Goal: Task Accomplishment & Management: Manage account settings

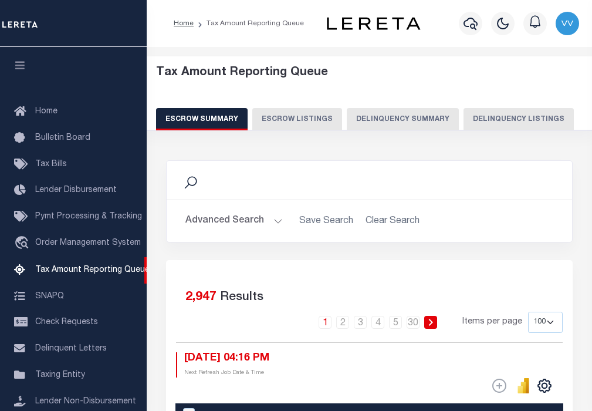
select select "100"
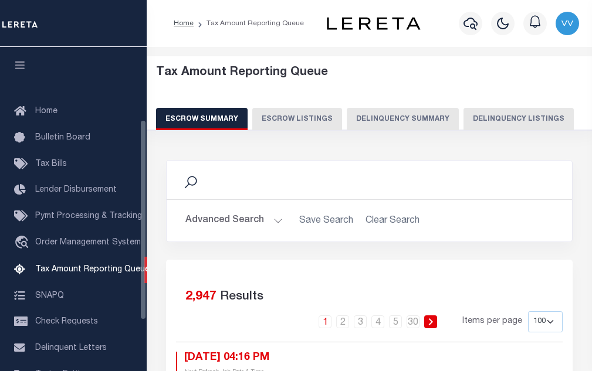
select select "100"
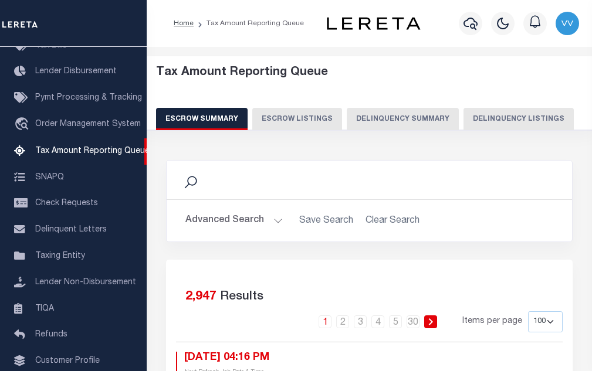
click at [481, 111] on button "Delinquency Listings" at bounding box center [518, 119] width 110 height 22
select select "100"
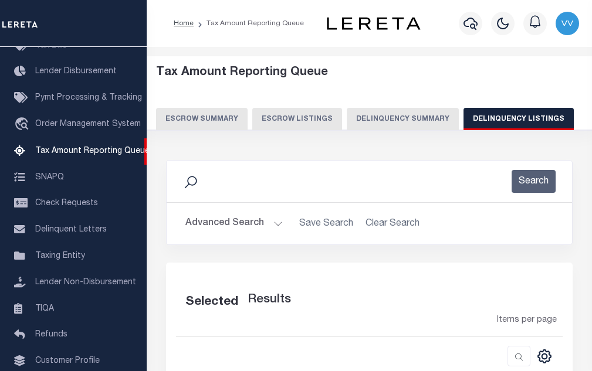
select select "100"
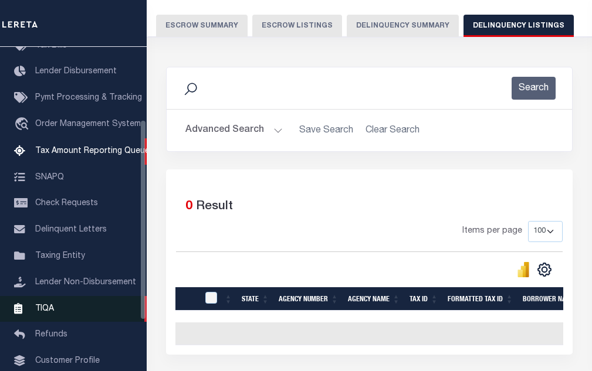
scroll to position [75, 0]
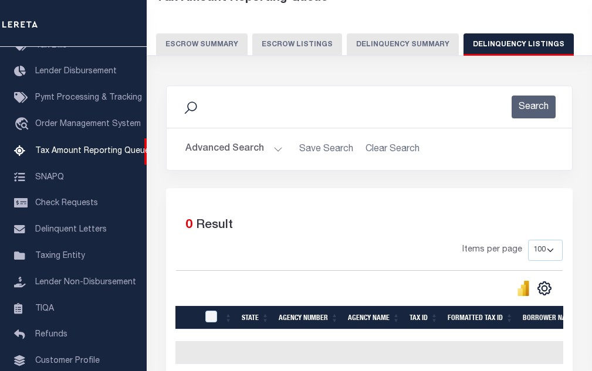
click at [246, 151] on button "Advanced Search" at bounding box center [233, 149] width 97 height 23
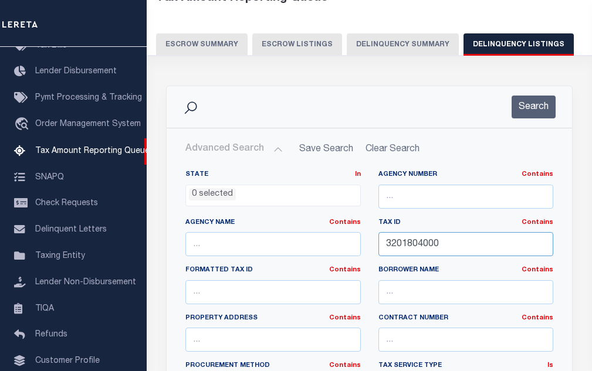
click at [417, 253] on input "3201804000" at bounding box center [465, 244] width 175 height 24
paste input "10100050156"
type input "1010005015600"
click at [524, 116] on button "Search" at bounding box center [534, 107] width 44 height 23
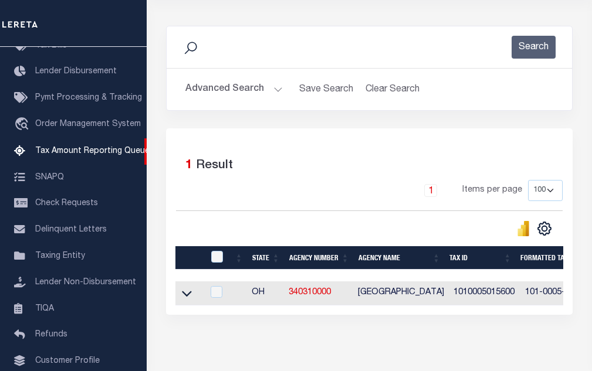
scroll to position [194, 0]
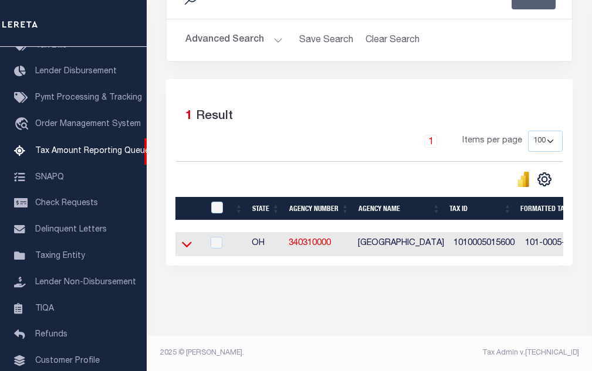
click at [187, 238] on icon at bounding box center [187, 244] width 10 height 12
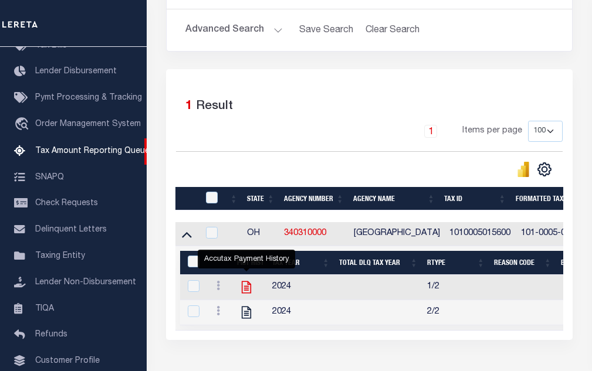
click at [250, 294] on icon "" at bounding box center [246, 288] width 9 height 12
checkbox input "true"
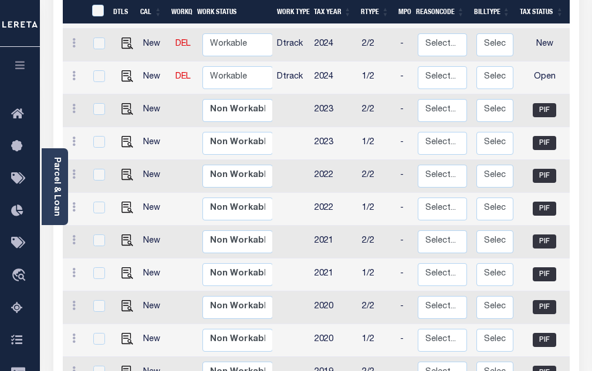
scroll to position [235, 0]
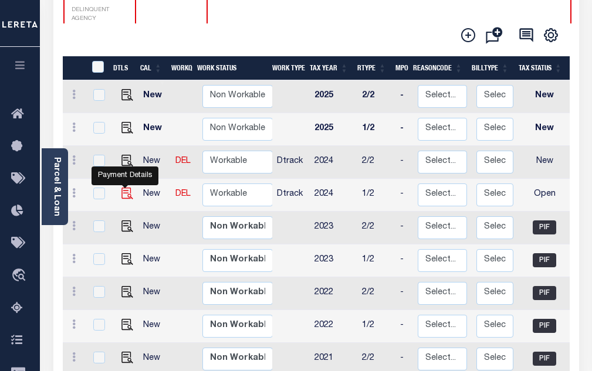
click at [124, 188] on img "" at bounding box center [127, 194] width 12 height 12
checkbox input "true"
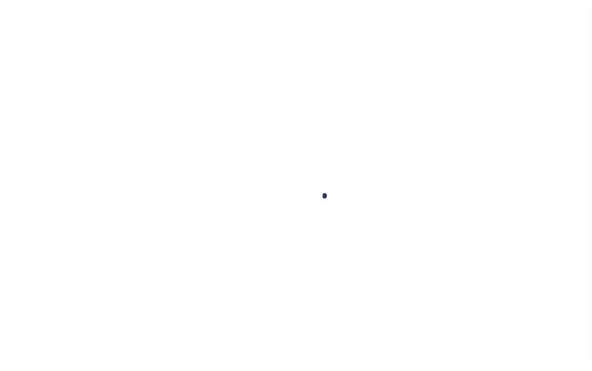
select select "OP2"
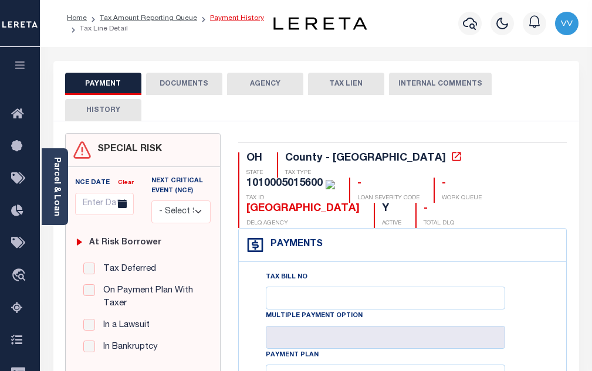
click at [212, 21] on link "Payment History" at bounding box center [237, 18] width 54 height 7
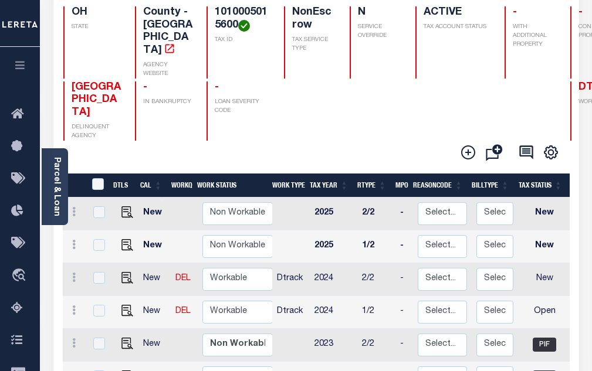
scroll to position [1, 0]
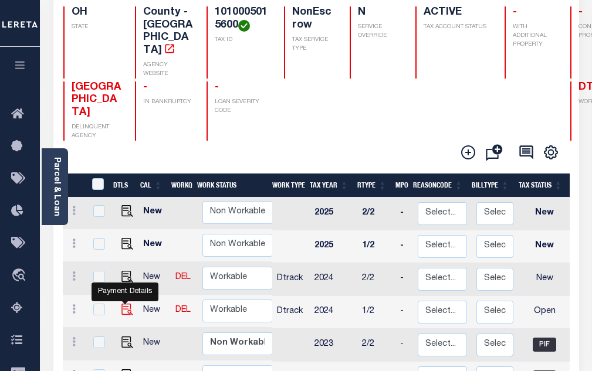
click at [127, 304] on img "" at bounding box center [127, 310] width 12 height 12
checkbox input "true"
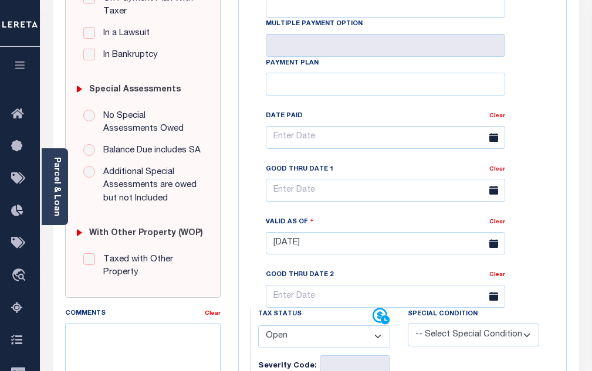
scroll to position [293, 0]
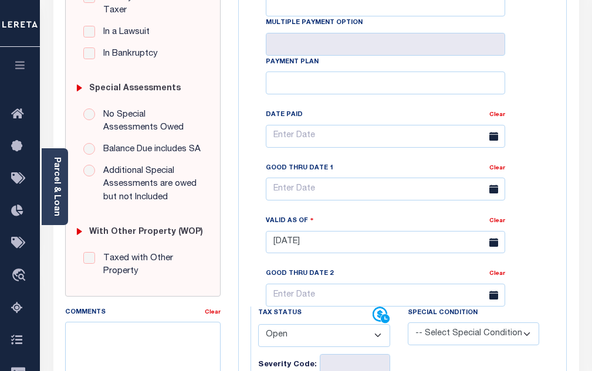
click at [287, 340] on select "- Select Status Code - Open Due/Unpaid Paid Incomplete No Tax Due Internal Refu…" at bounding box center [324, 335] width 132 height 23
select select "PYD"
click at [258, 329] on select "- Select Status Code - Open Due/Unpaid Paid Incomplete No Tax Due Internal Refu…" at bounding box center [324, 335] width 132 height 23
type input "[DATE]"
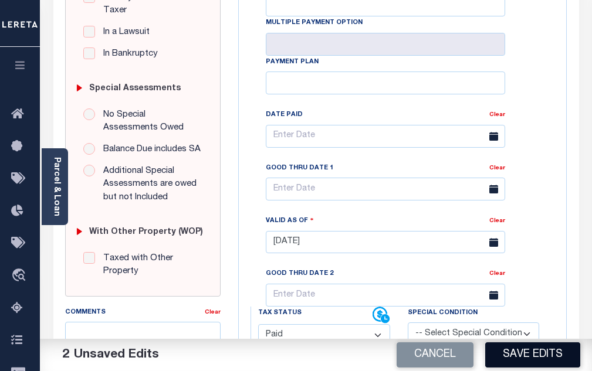
click at [510, 354] on button "Save Edits" at bounding box center [532, 355] width 95 height 25
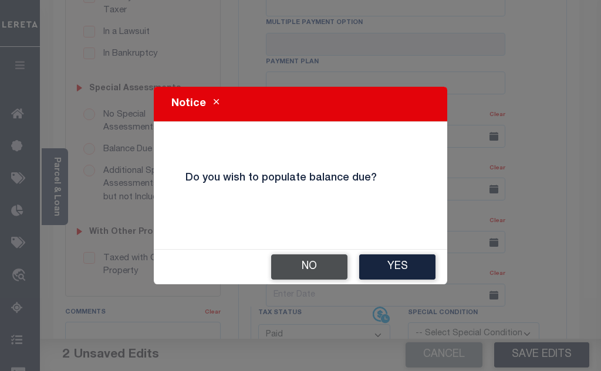
click at [294, 256] on button "No" at bounding box center [309, 267] width 76 height 25
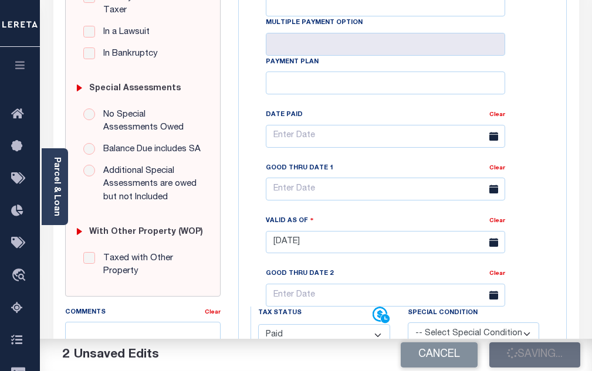
checkbox input "false"
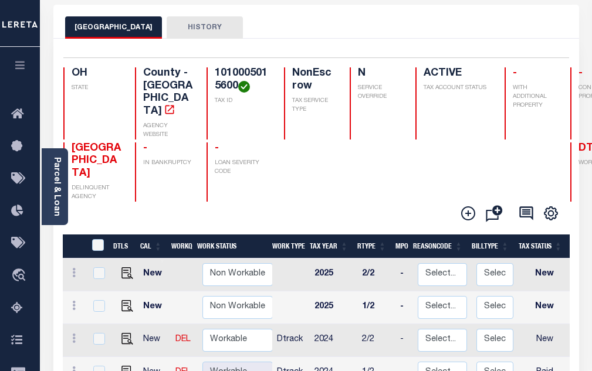
scroll to position [117, 0]
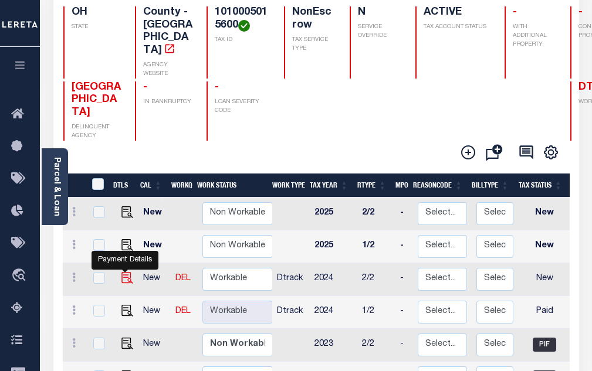
click at [124, 272] on img "" at bounding box center [127, 278] width 12 height 12
checkbox input "true"
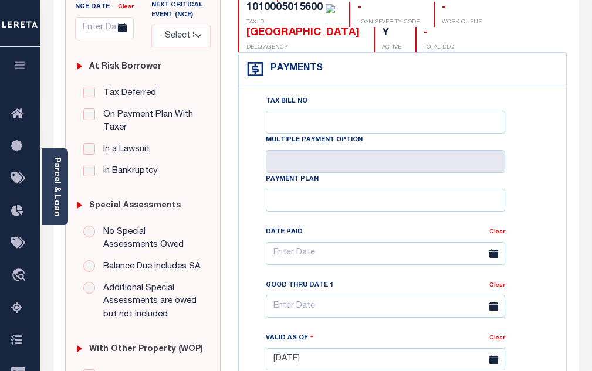
scroll to position [352, 0]
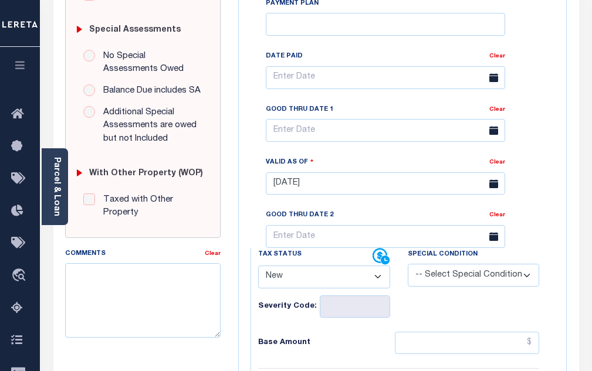
click at [280, 286] on select "- Select Status Code - Open Due/Unpaid Paid Incomplete No Tax Due Internal Refu…" at bounding box center [324, 277] width 132 height 23
select select "PYD"
click at [258, 270] on select "- Select Status Code - Open Due/Unpaid Paid Incomplete No Tax Due Internal Refu…" at bounding box center [324, 277] width 132 height 23
type input "[DATE]"
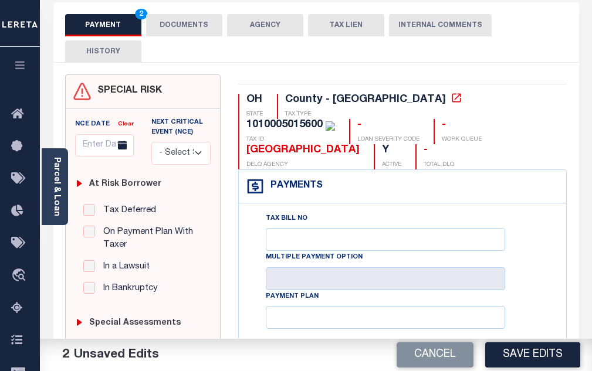
scroll to position [0, 0]
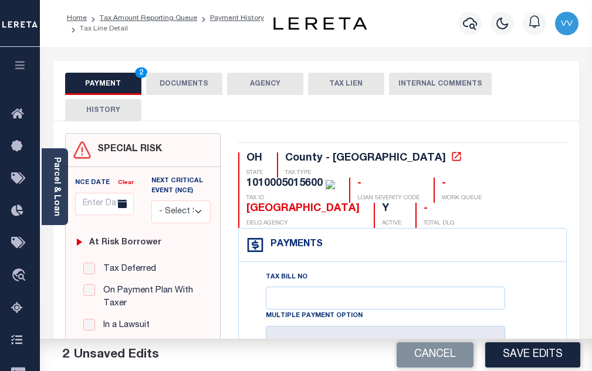
click at [189, 87] on button "DOCUMENTS" at bounding box center [184, 84] width 76 height 22
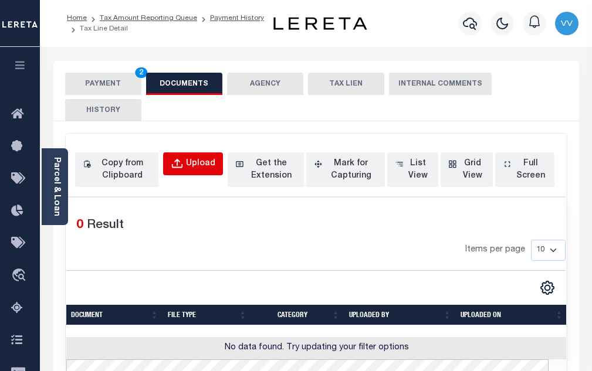
click at [190, 171] on button "Upload" at bounding box center [193, 164] width 60 height 23
select select "POP"
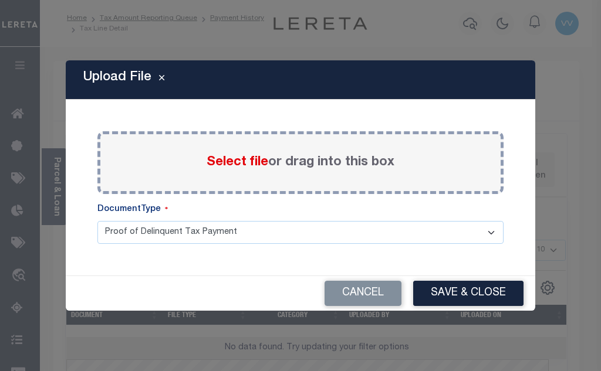
click at [61, 139] on div "Upload File Paste copied image or file into this box Select file or drag into t…" at bounding box center [300, 185] width 601 height 371
drag, startPoint x: 174, startPoint y: 147, endPoint x: 241, endPoint y: 162, distance: 68.6
click at [241, 162] on div "Paste copied image or file into this box Select file or drag into this box Plea…" at bounding box center [300, 188] width 441 height 148
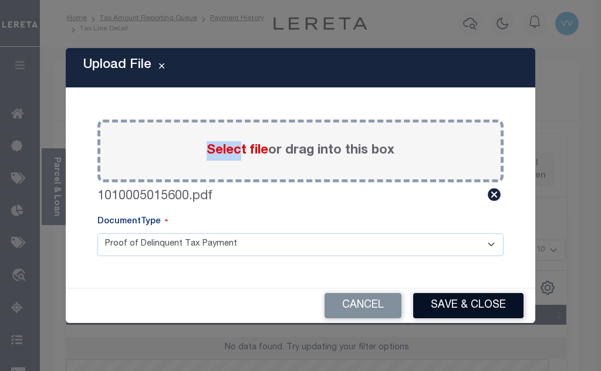
click at [466, 310] on button "Save & Close" at bounding box center [468, 305] width 110 height 25
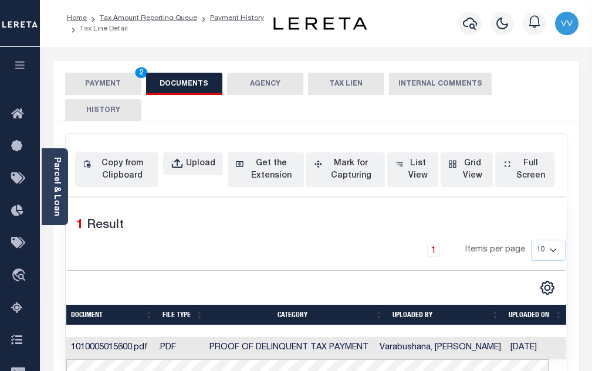
click at [114, 89] on button "PAYMENT 2" at bounding box center [103, 84] width 76 height 22
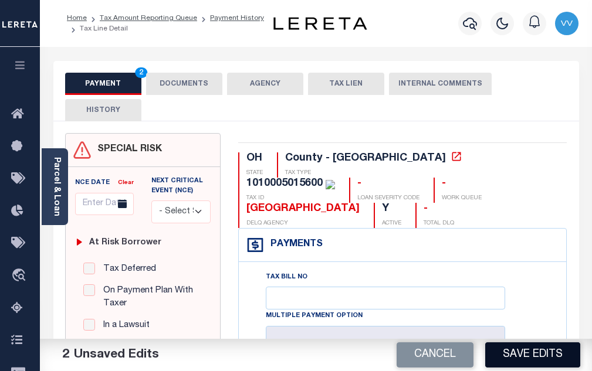
click at [512, 357] on button "Save Edits" at bounding box center [532, 355] width 95 height 25
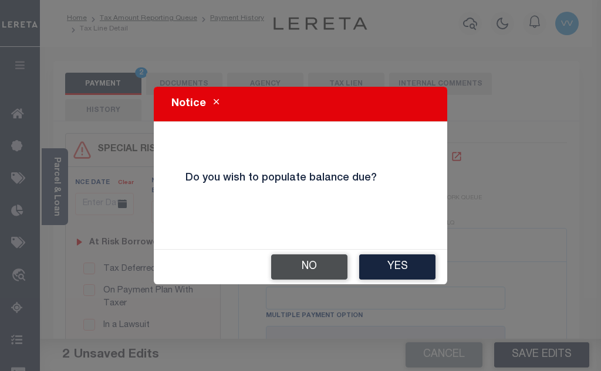
click at [294, 270] on button "No" at bounding box center [309, 267] width 76 height 25
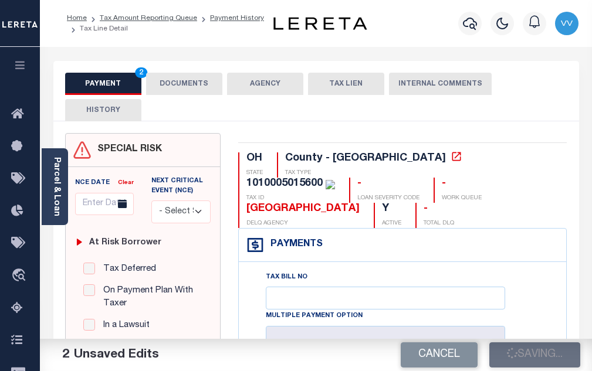
checkbox input "false"
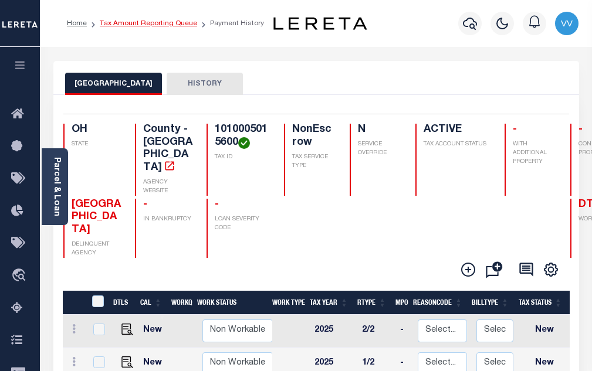
click at [154, 23] on link "Tax Amount Reporting Queue" at bounding box center [148, 23] width 97 height 7
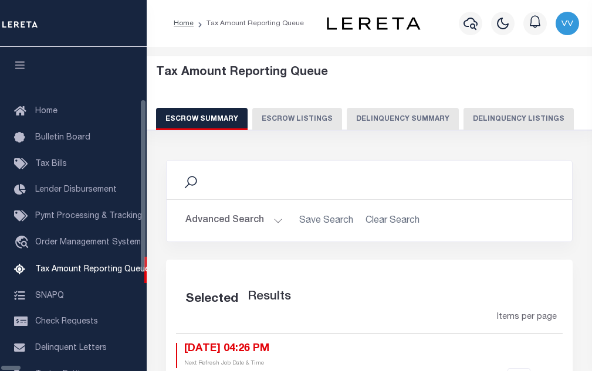
select select "100"
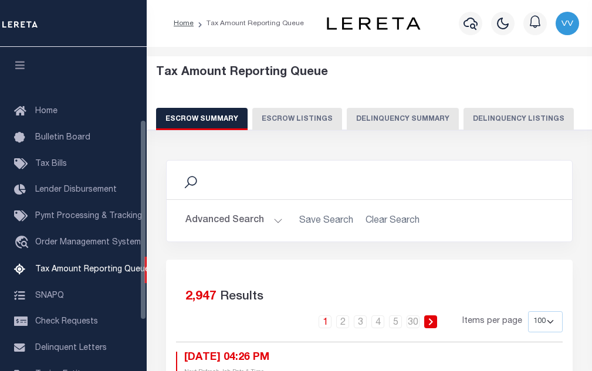
scroll to position [119, 0]
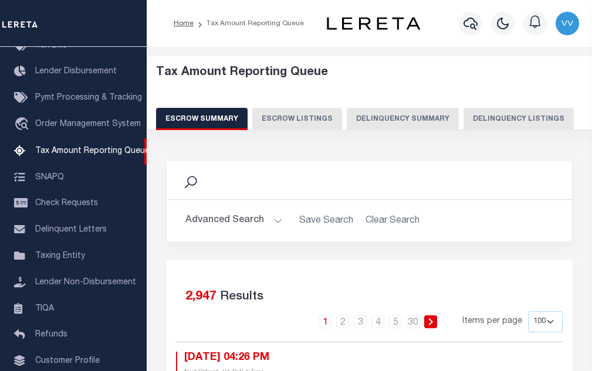
click at [484, 120] on button "Delinquency Listings" at bounding box center [518, 119] width 110 height 22
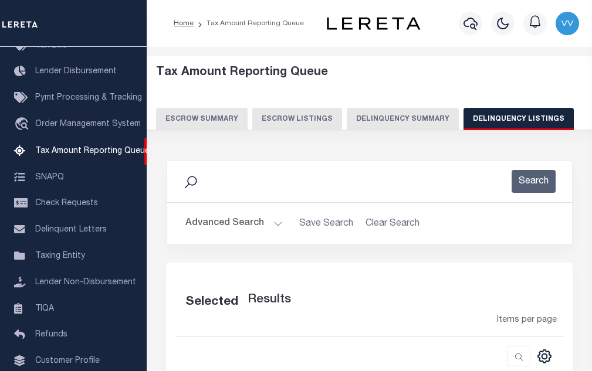
select select "100"
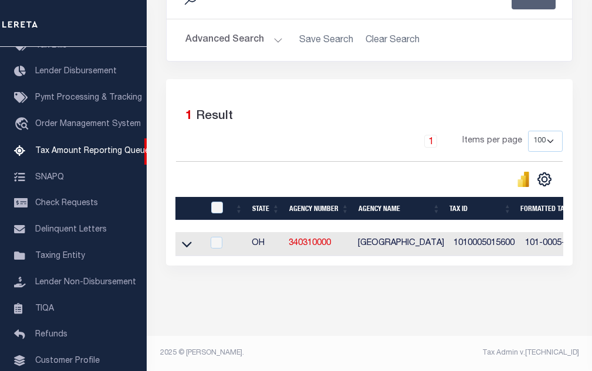
scroll to position [194, 0]
click at [214, 237] on input "checkbox" at bounding box center [217, 243] width 12 height 12
checkbox input "true"
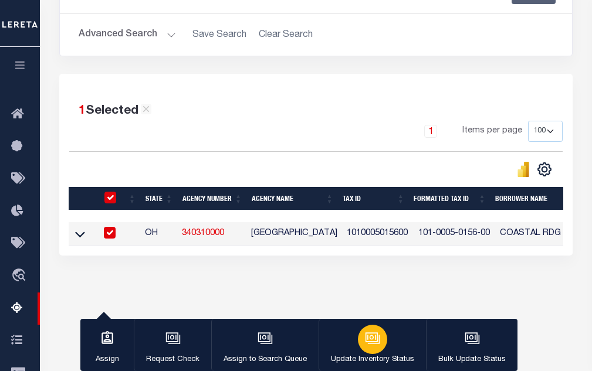
click at [374, 350] on div "button" at bounding box center [372, 339] width 29 height 29
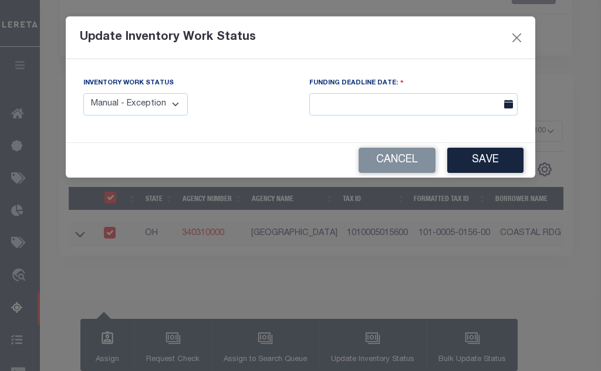
click at [127, 100] on select "Manual - Exception Pended - Awaiting Search Late Add Exception Completed" at bounding box center [135, 104] width 104 height 23
select select "4"
click at [83, 93] on select "Manual - Exception Pended - Awaiting Search Late Add Exception Completed" at bounding box center [135, 104] width 104 height 23
click at [483, 161] on button "Save" at bounding box center [485, 160] width 76 height 25
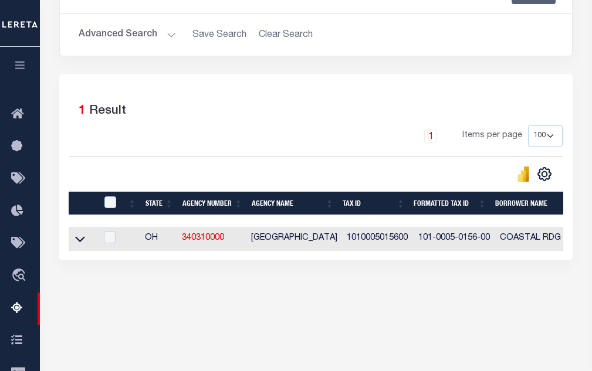
click at [149, 36] on button "Advanced Search" at bounding box center [127, 34] width 97 height 23
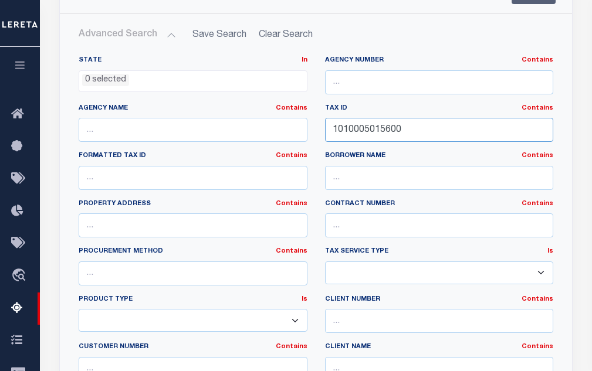
click at [367, 132] on input "1010005015600" at bounding box center [439, 130] width 229 height 24
paste input "7"
type input "1010005015700"
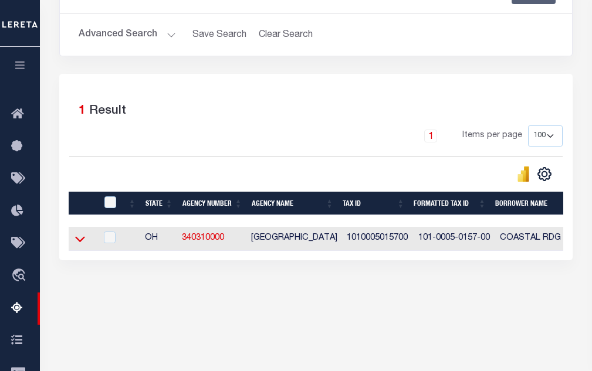
click at [81, 245] on icon at bounding box center [80, 239] width 10 height 12
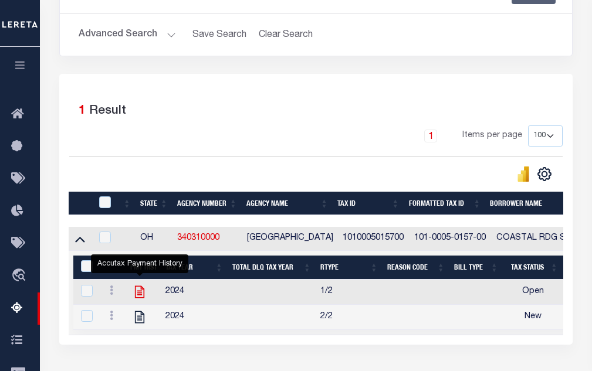
click at [141, 295] on icon "" at bounding box center [139, 292] width 15 height 15
checkbox input "true"
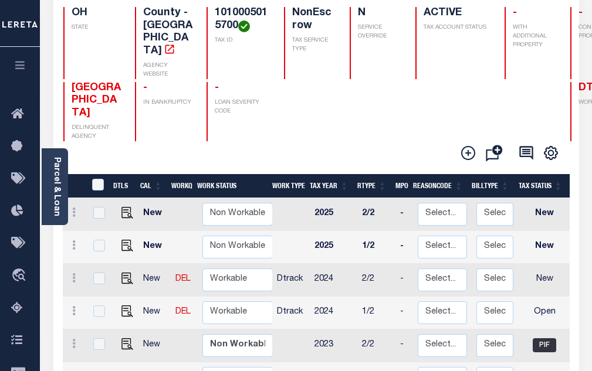
scroll to position [117, 0]
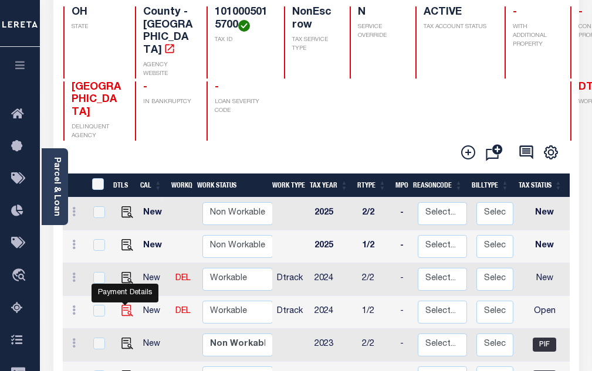
click at [125, 305] on img "" at bounding box center [127, 311] width 12 height 12
checkbox input "true"
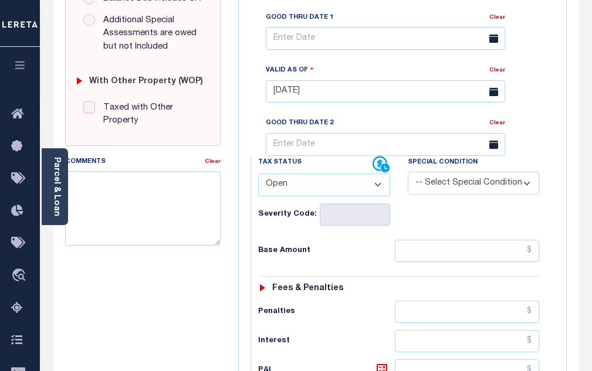
scroll to position [469, 0]
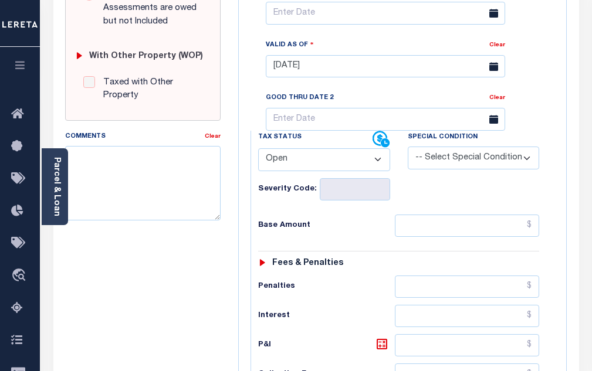
click at [282, 167] on select "- Select Status Code - Open Due/Unpaid Paid Incomplete No Tax Due Internal Refu…" at bounding box center [324, 159] width 132 height 23
select select "PYD"
click at [258, 153] on select "- Select Status Code - Open Due/Unpaid Paid Incomplete No Tax Due Internal Refu…" at bounding box center [324, 159] width 132 height 23
type input "[DATE]"
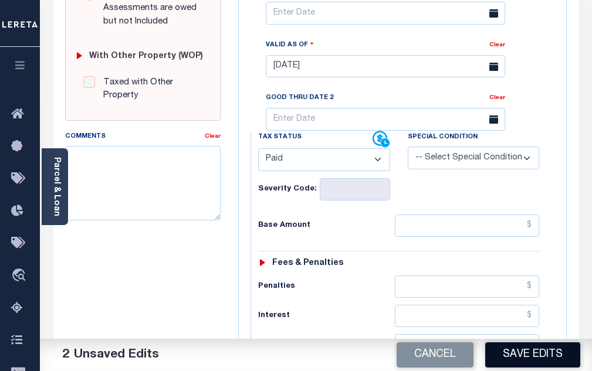
click at [545, 364] on button "Save Edits" at bounding box center [532, 355] width 95 height 25
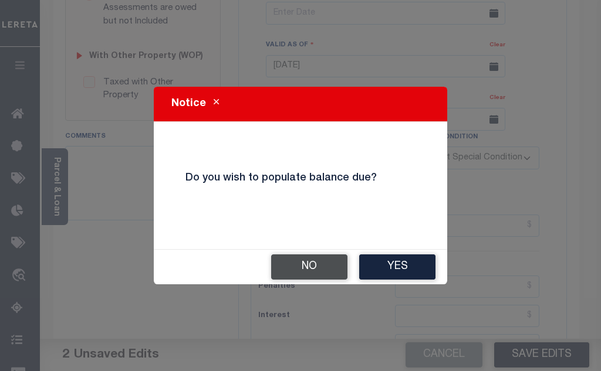
click at [291, 269] on button "No" at bounding box center [309, 267] width 76 height 25
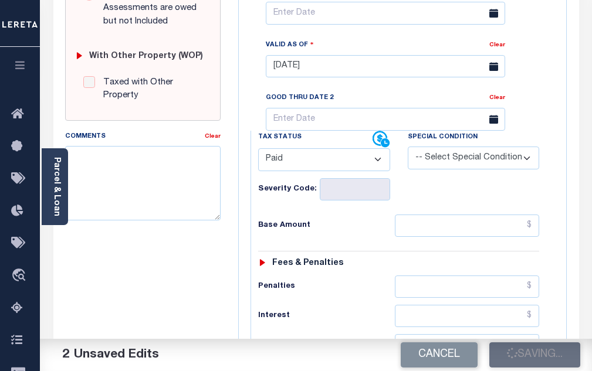
checkbox input "false"
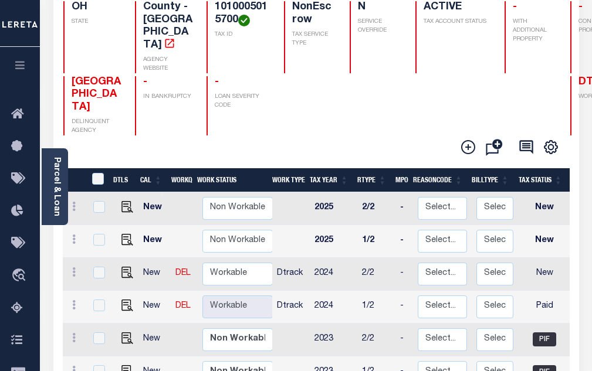
scroll to position [176, 0]
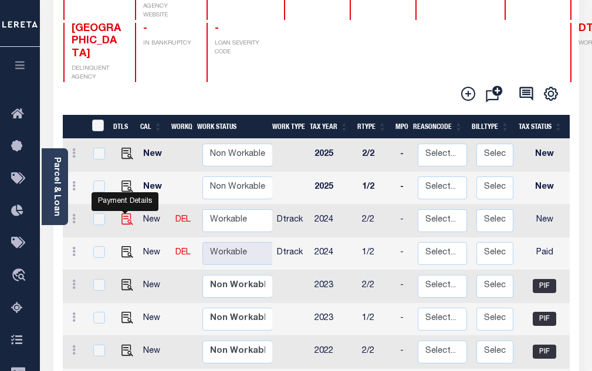
click at [126, 214] on img "" at bounding box center [127, 220] width 12 height 12
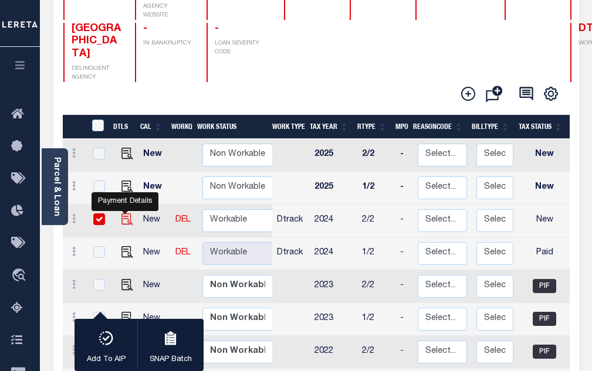
checkbox input "true"
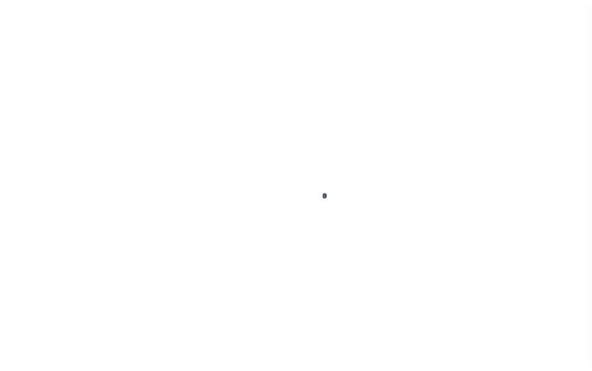
select select "NW2"
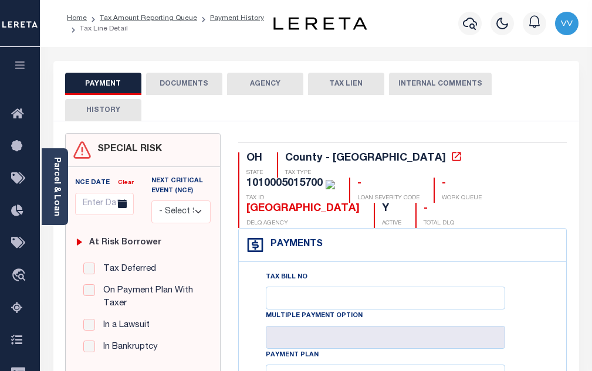
click at [187, 82] on button "DOCUMENTS" at bounding box center [184, 84] width 76 height 22
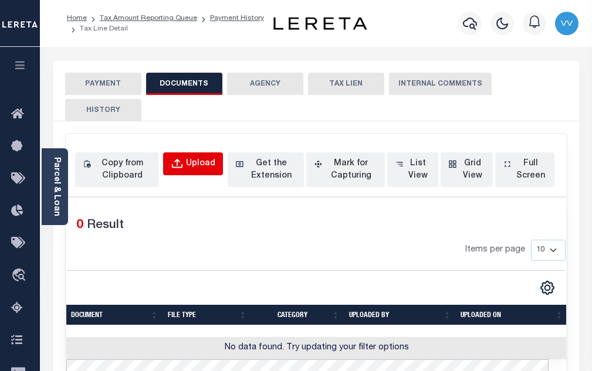
click at [182, 174] on button "Upload" at bounding box center [193, 164] width 60 height 23
select select "POP"
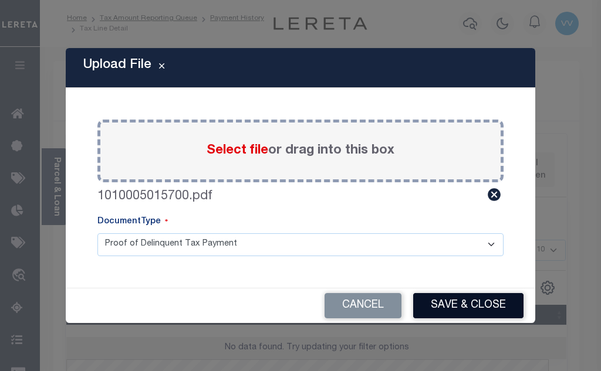
click at [460, 307] on button "Save & Close" at bounding box center [468, 305] width 110 height 25
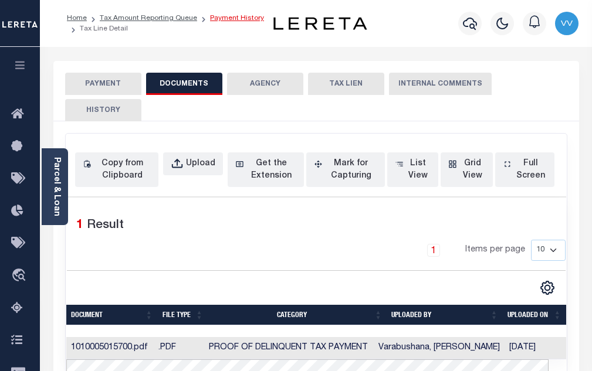
click at [240, 18] on link "Payment History" at bounding box center [237, 18] width 54 height 7
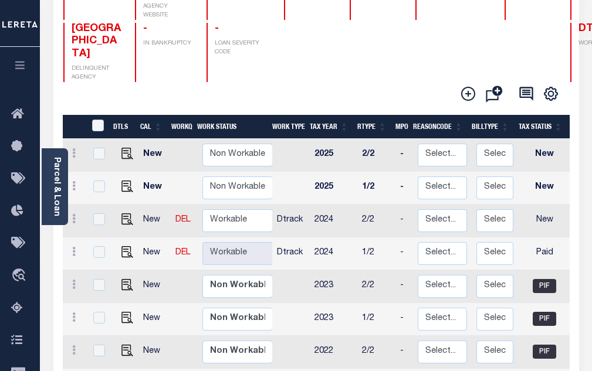
scroll to position [1, 0]
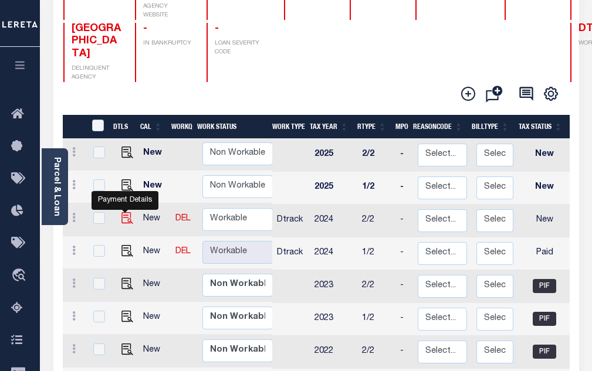
click at [124, 212] on img "" at bounding box center [127, 218] width 12 height 12
checkbox input "true"
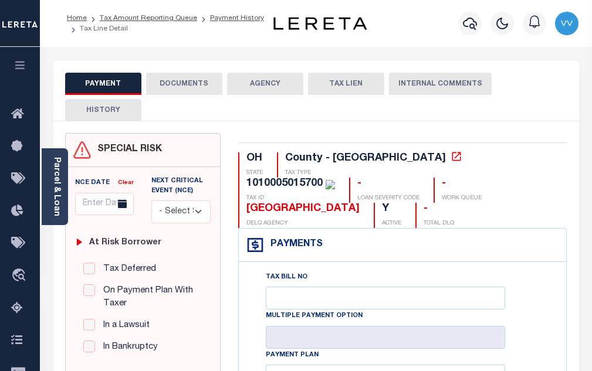
click at [191, 85] on button "DOCUMENTS" at bounding box center [184, 84] width 76 height 22
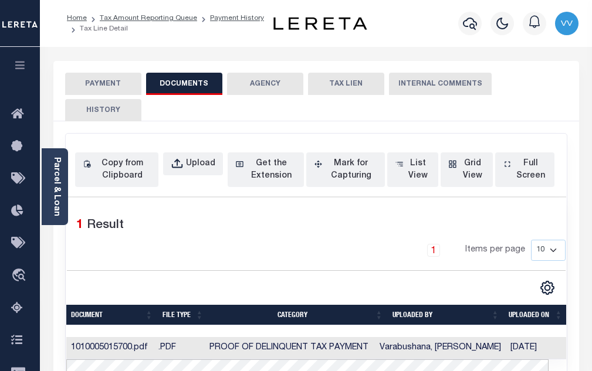
click at [90, 84] on button "PAYMENT" at bounding box center [103, 84] width 76 height 22
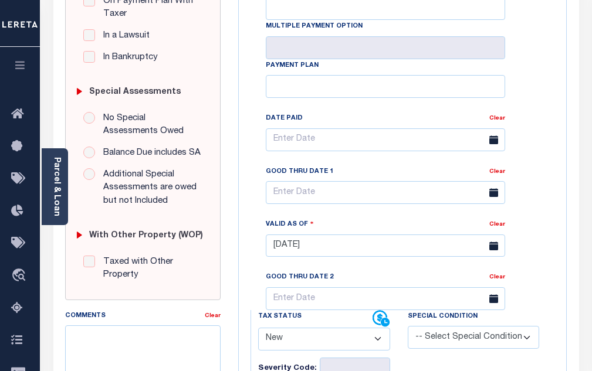
scroll to position [293, 0]
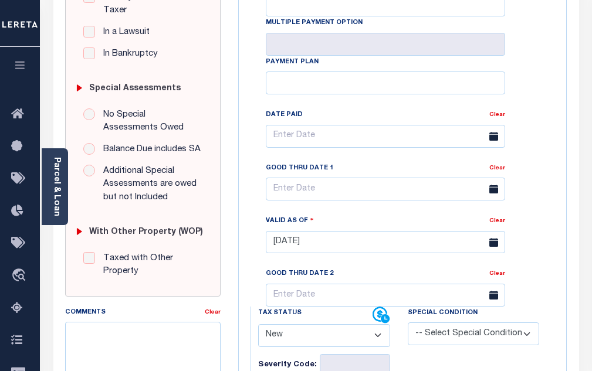
click at [287, 344] on select "- Select Status Code - Open Due/Unpaid Paid Incomplete No Tax Due Internal Refu…" at bounding box center [324, 335] width 132 height 23
select select "PYD"
click at [258, 329] on select "- Select Status Code - Open Due/Unpaid Paid Incomplete No Tax Due Internal Refu…" at bounding box center [324, 335] width 132 height 23
type input "[DATE]"
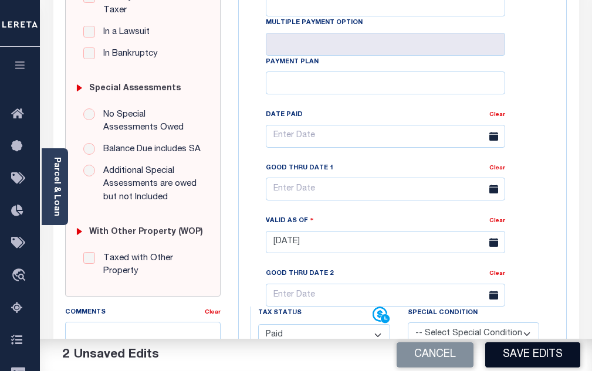
click at [535, 355] on button "Save Edits" at bounding box center [532, 355] width 95 height 25
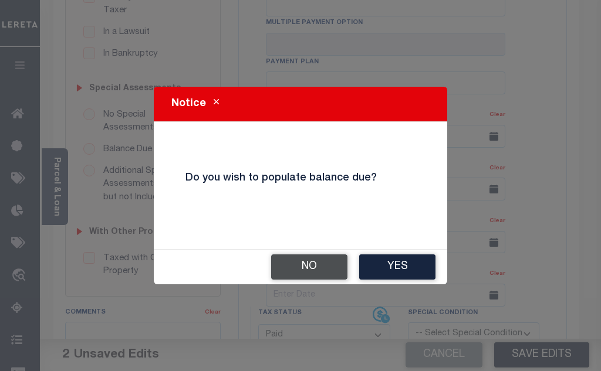
click at [282, 256] on button "No" at bounding box center [309, 267] width 76 height 25
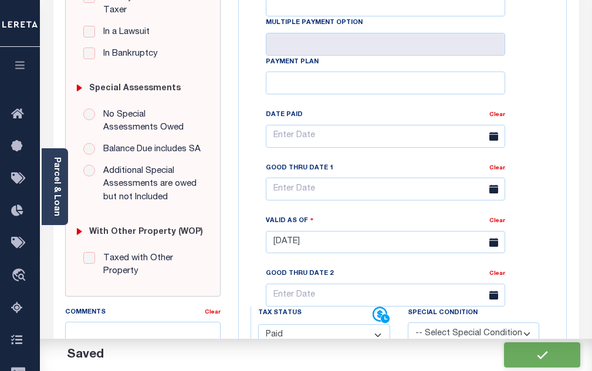
checkbox input "false"
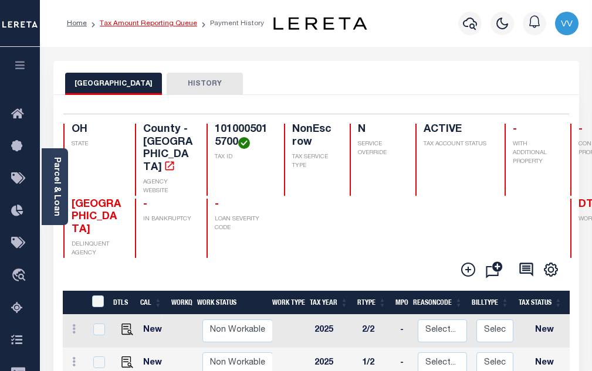
click at [181, 24] on link "Tax Amount Reporting Queue" at bounding box center [148, 23] width 97 height 7
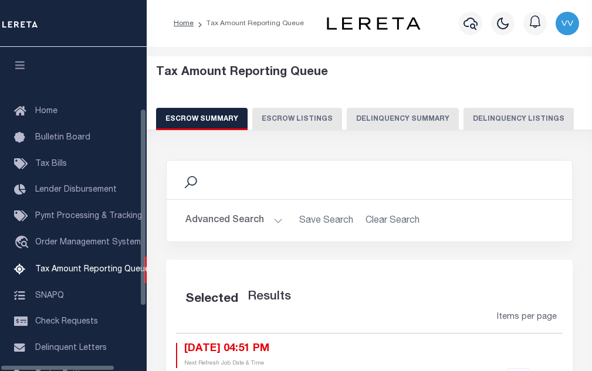
select select "100"
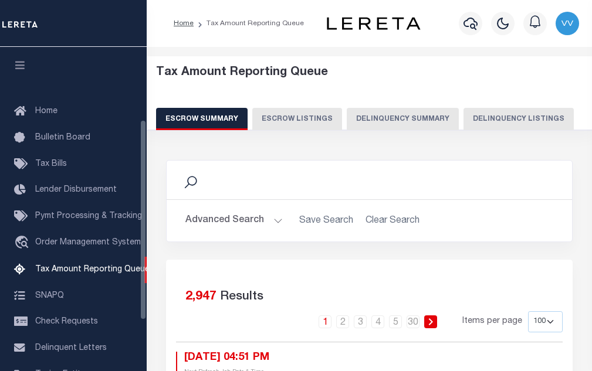
scroll to position [119, 0]
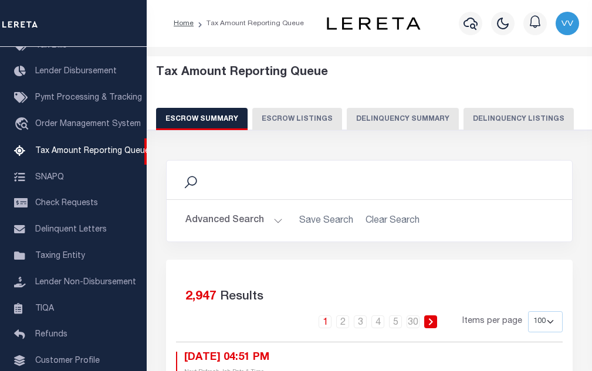
click at [481, 117] on button "Delinquency Listings" at bounding box center [518, 119] width 110 height 22
select select "100"
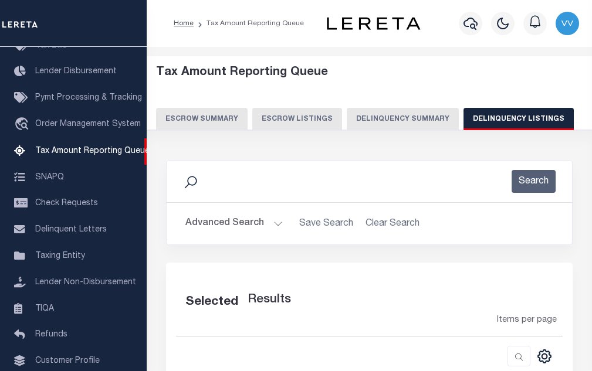
select select "100"
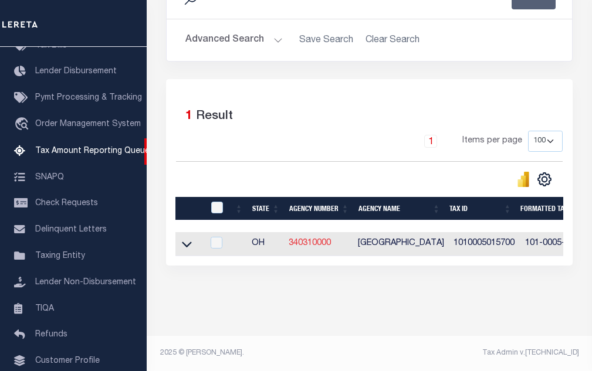
scroll to position [194, 0]
click at [214, 238] on input "checkbox" at bounding box center [217, 243] width 12 height 12
checkbox input "true"
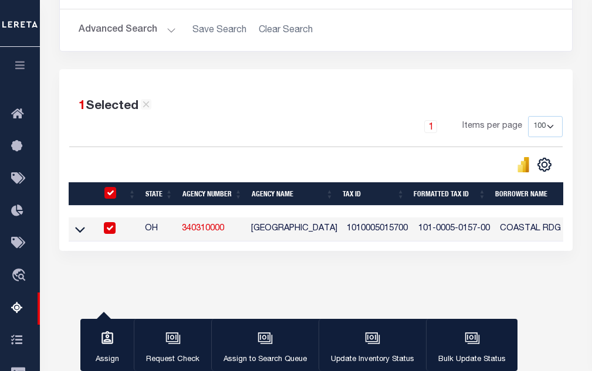
scroll to position [189, 0]
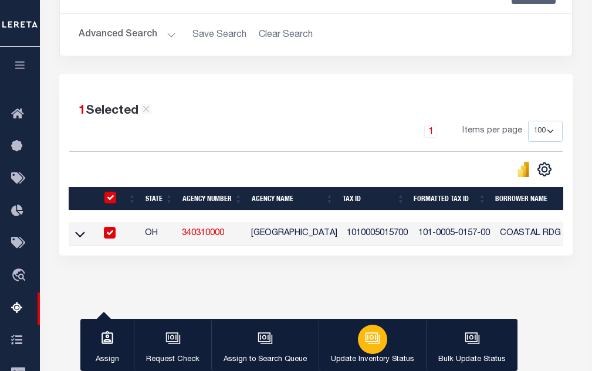
click at [379, 341] on div "button" at bounding box center [372, 339] width 29 height 29
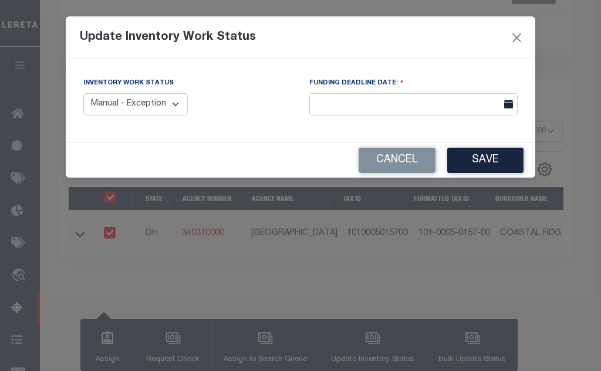
click at [115, 106] on select "Manual - Exception Pended - Awaiting Search Late Add Exception Completed" at bounding box center [135, 104] width 104 height 23
select select "4"
click at [83, 93] on select "Manual - Exception Pended - Awaiting Search Late Add Exception Completed" at bounding box center [135, 104] width 104 height 23
click at [473, 164] on button "Save" at bounding box center [485, 160] width 76 height 25
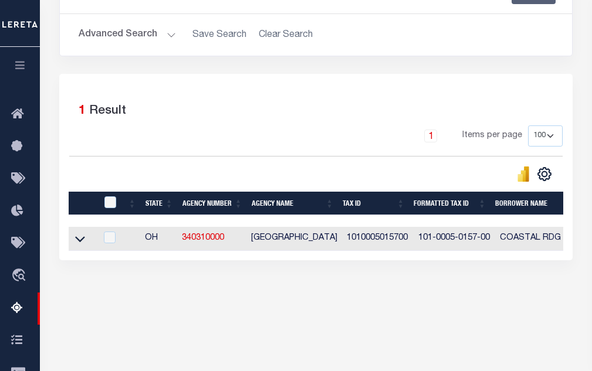
click at [141, 26] on button "Advanced Search" at bounding box center [127, 34] width 97 height 23
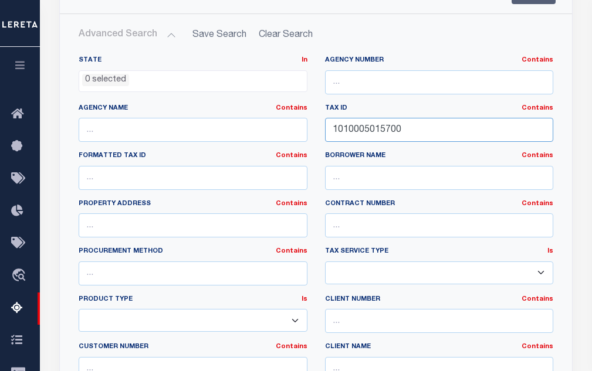
click at [365, 134] on input "1010005015700" at bounding box center [439, 130] width 229 height 24
paste input "1010005015800"
click at [399, 128] on input "10100010100050158005015700" at bounding box center [439, 130] width 229 height 24
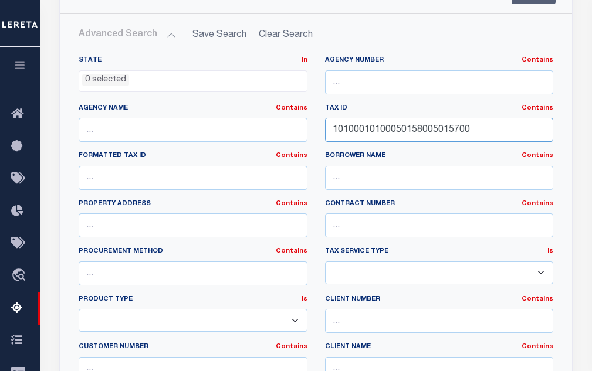
paste input "50158"
type input "1010005015800"
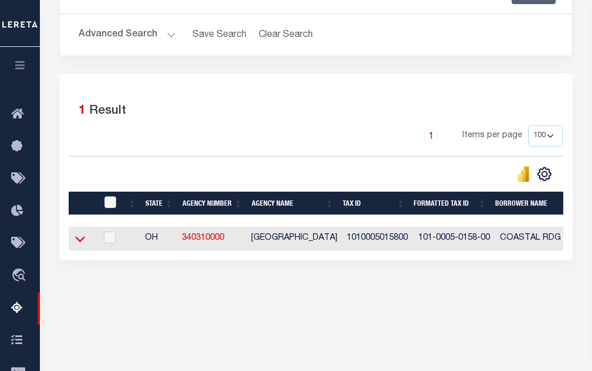
click at [80, 241] on icon at bounding box center [80, 239] width 10 height 12
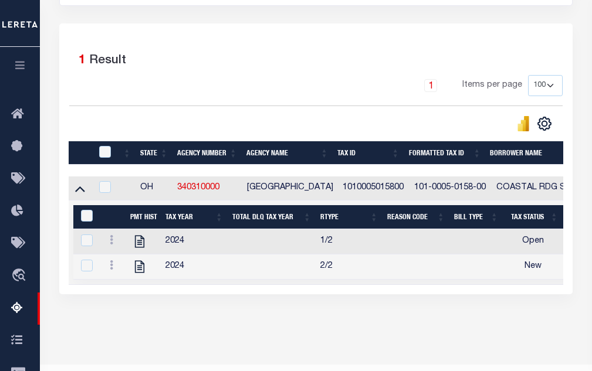
scroll to position [248, 0]
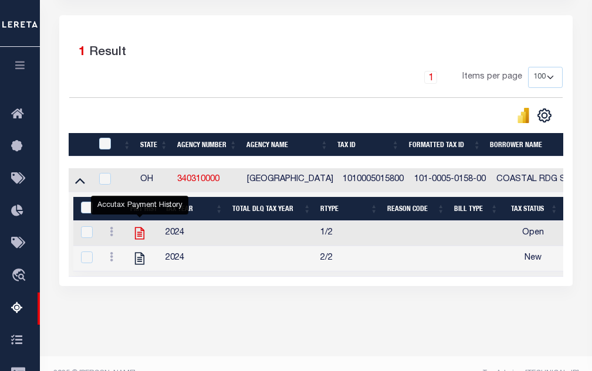
click at [139, 231] on icon "" at bounding box center [139, 234] width 9 height 12
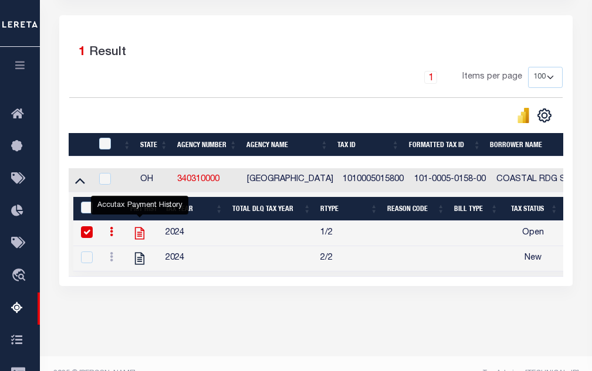
checkbox input "true"
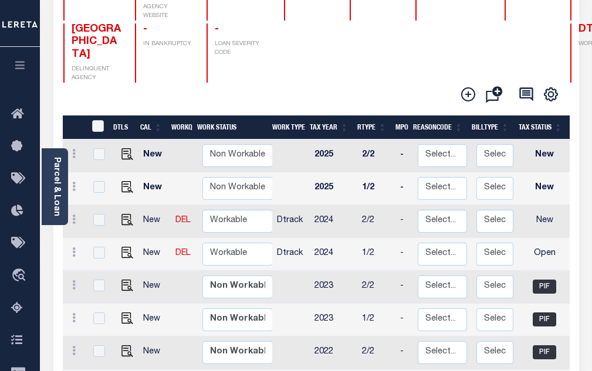
scroll to position [176, 0]
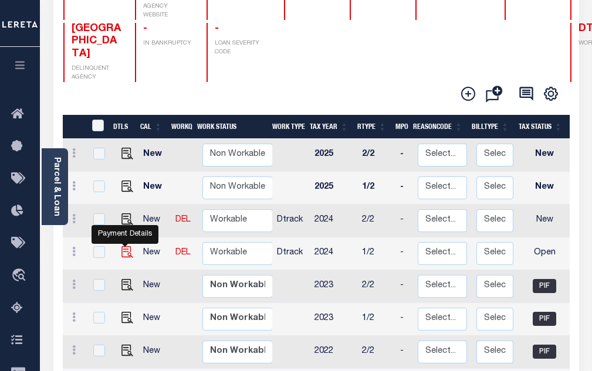
click at [128, 246] on img "" at bounding box center [127, 252] width 12 height 12
checkbox input "true"
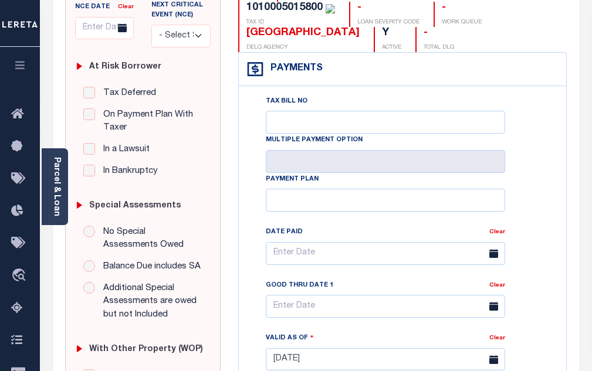
scroll to position [293, 0]
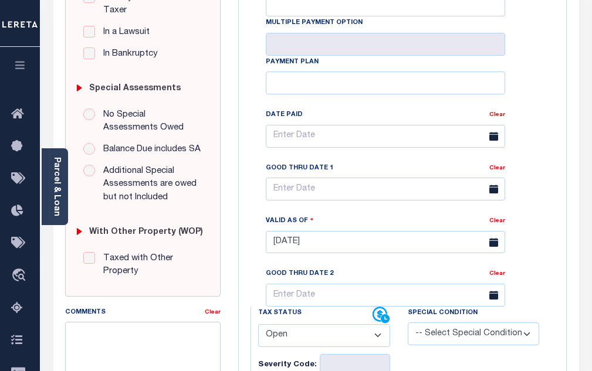
click at [286, 341] on select "- Select Status Code - Open Due/Unpaid Paid Incomplete No Tax Due Internal Refu…" at bounding box center [324, 335] width 132 height 23
select select "PYD"
click at [258, 329] on select "- Select Status Code - Open Due/Unpaid Paid Incomplete No Tax Due Internal Refu…" at bounding box center [324, 335] width 132 height 23
type input "[DATE]"
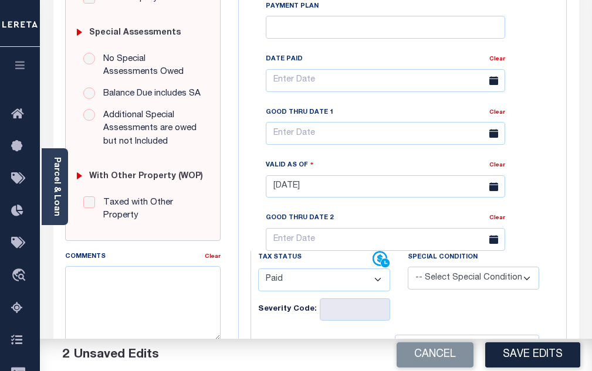
scroll to position [352, 0]
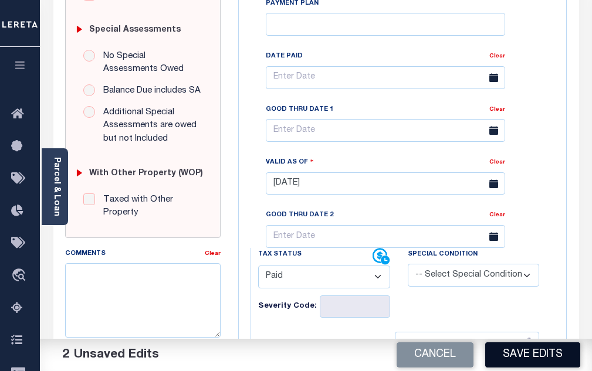
click at [524, 363] on button "Save Edits" at bounding box center [532, 355] width 95 height 25
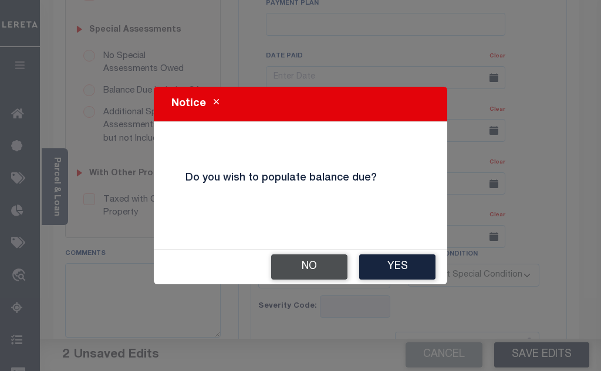
click at [294, 275] on button "No" at bounding box center [309, 267] width 76 height 25
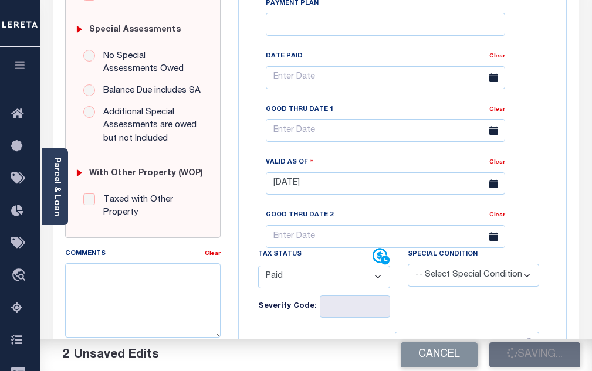
checkbox input "false"
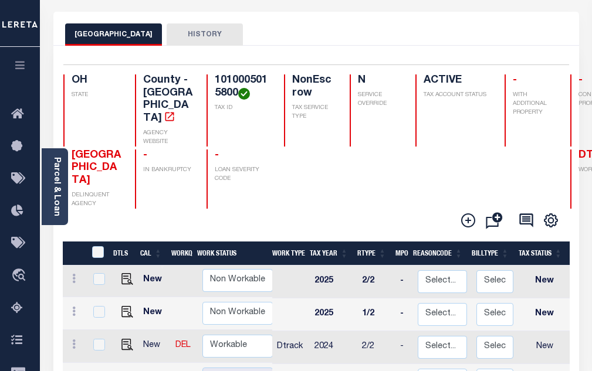
scroll to position [59, 0]
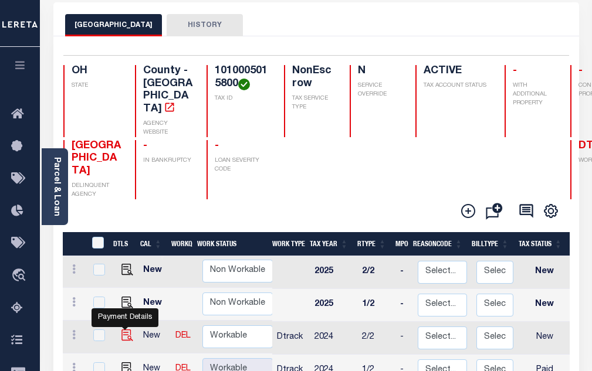
click at [121, 330] on img "" at bounding box center [127, 336] width 12 height 12
checkbox input "true"
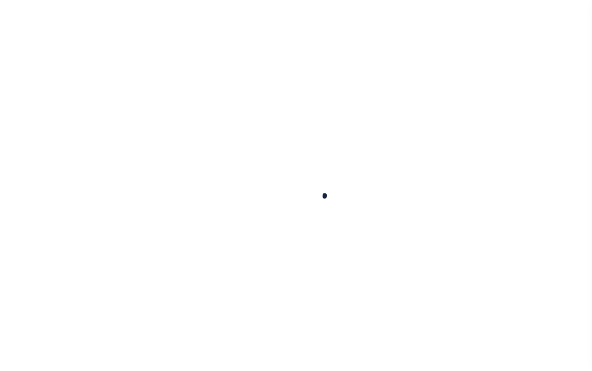
checkbox input "false"
type input "[DATE]"
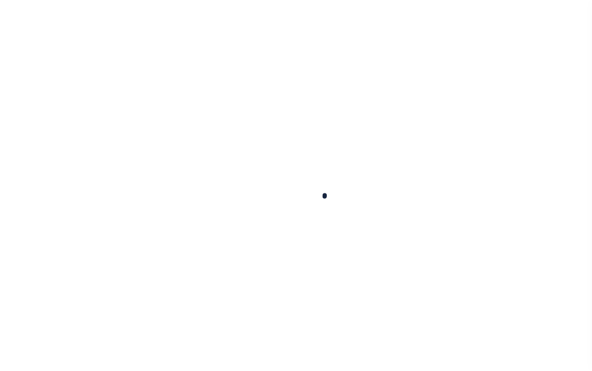
select select "NW2"
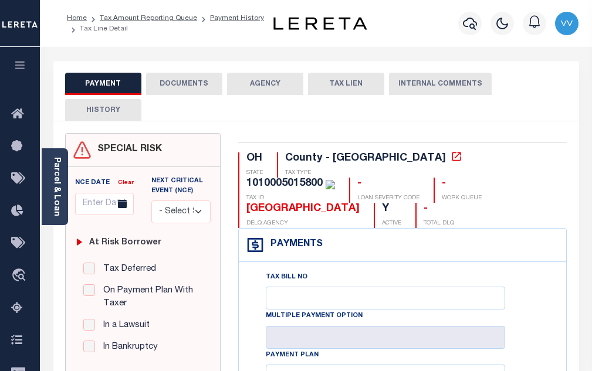
click at [184, 90] on button "DOCUMENTS" at bounding box center [184, 84] width 76 height 22
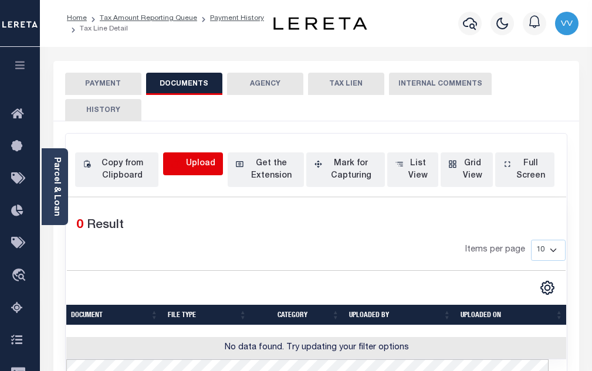
click at [177, 164] on icon "button" at bounding box center [177, 164] width 13 height 13
select select "POP"
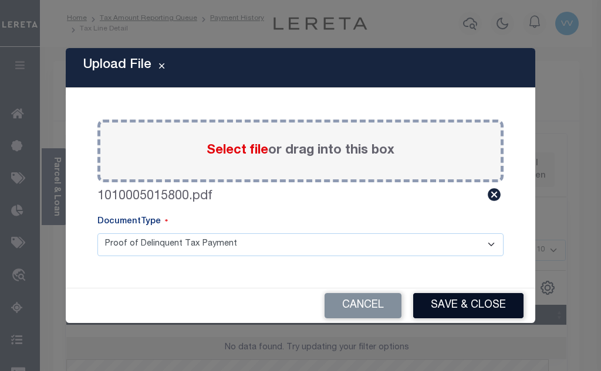
click at [461, 296] on button "Save & Close" at bounding box center [468, 305] width 110 height 25
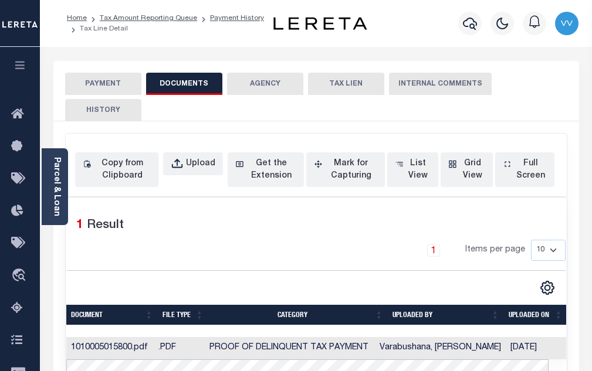
click at [107, 79] on button "PAYMENT" at bounding box center [103, 84] width 76 height 22
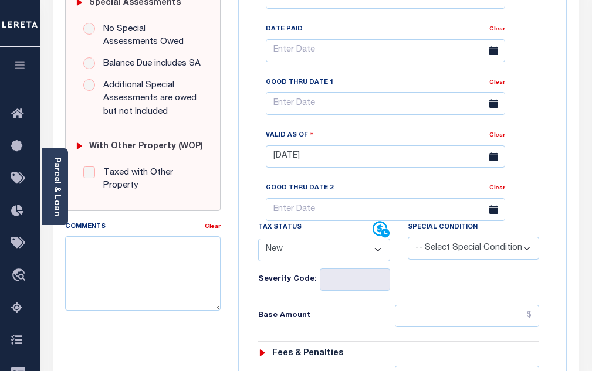
scroll to position [411, 0]
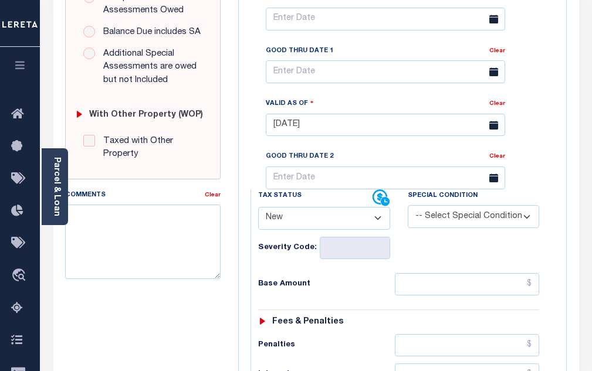
click at [376, 224] on select "- Select Status Code - Open Due/Unpaid Paid Incomplete No Tax Due Internal Refu…" at bounding box center [324, 218] width 132 height 23
select select "PYD"
click at [258, 212] on select "- Select Status Code - Open Due/Unpaid Paid Incomplete No Tax Due Internal Refu…" at bounding box center [324, 218] width 132 height 23
type input "[DATE]"
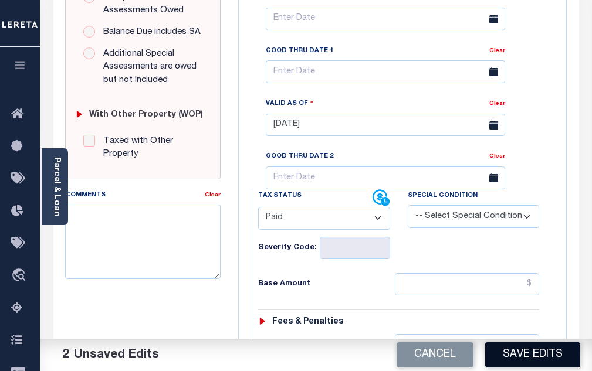
click at [542, 364] on button "Save Edits" at bounding box center [532, 355] width 95 height 25
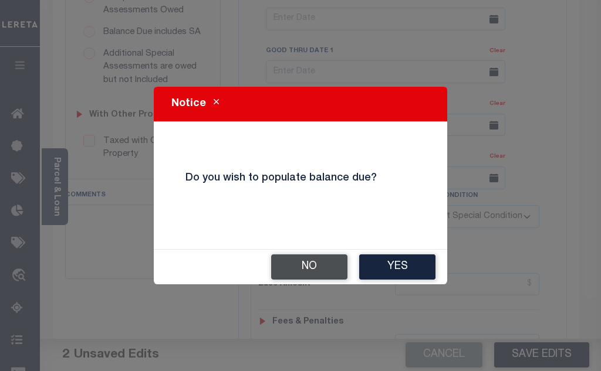
click at [294, 265] on button "No" at bounding box center [309, 267] width 76 height 25
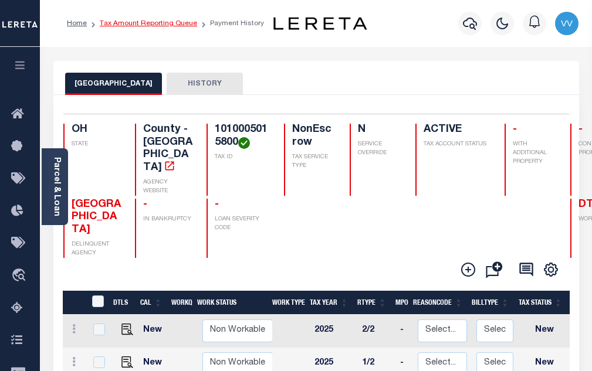
click at [161, 23] on link "Tax Amount Reporting Queue" at bounding box center [148, 23] width 97 height 7
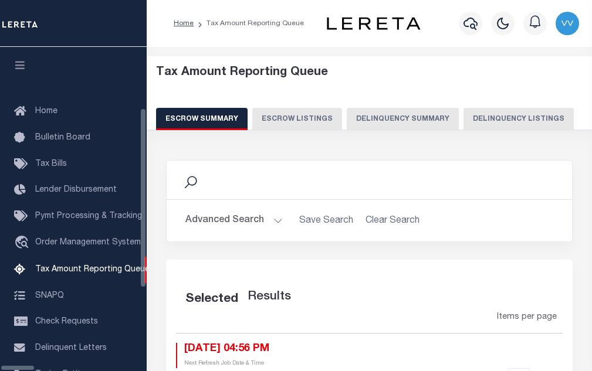
select select "100"
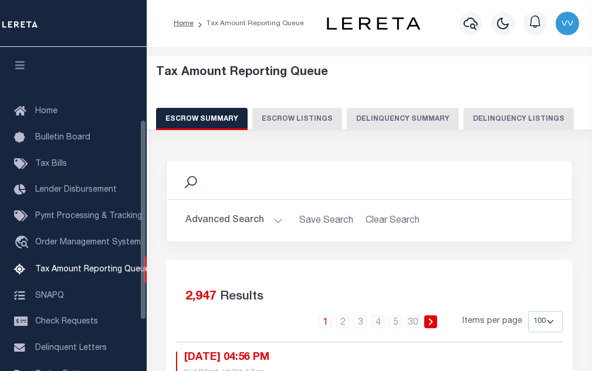
scroll to position [119, 0]
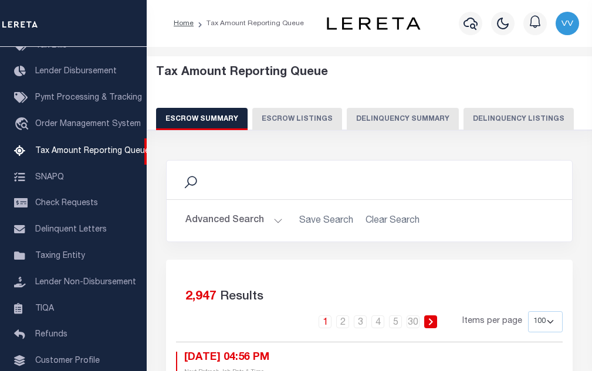
click at [485, 119] on button "Delinquency Listings" at bounding box center [518, 119] width 110 height 22
select select "100"
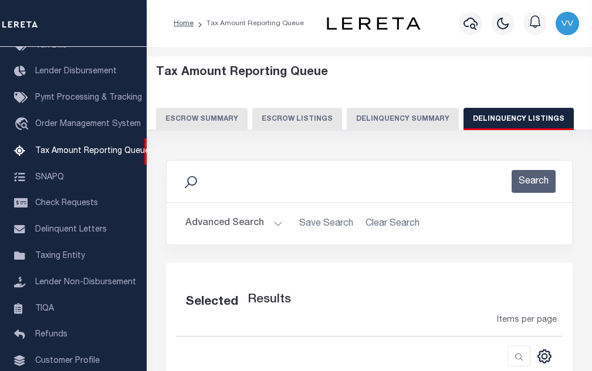
select select "100"
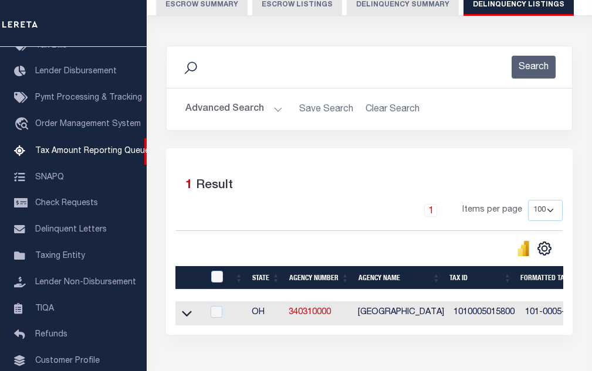
scroll to position [117, 0]
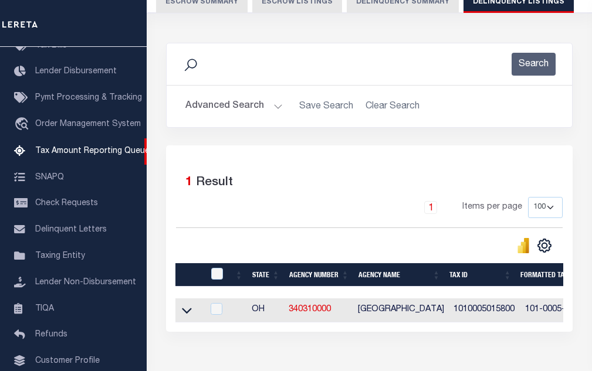
drag, startPoint x: 185, startPoint y: 310, endPoint x: 290, endPoint y: 256, distance: 117.5
click at [185, 310] on icon at bounding box center [187, 310] width 10 height 12
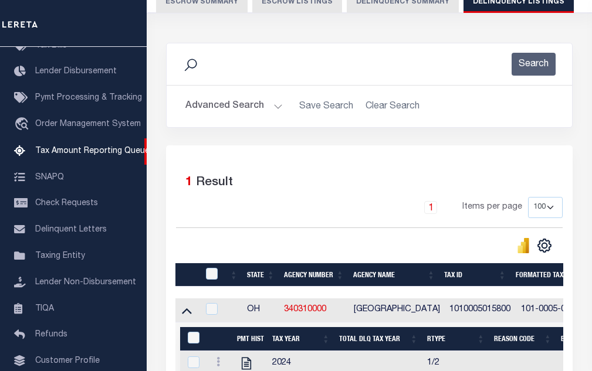
scroll to position [235, 0]
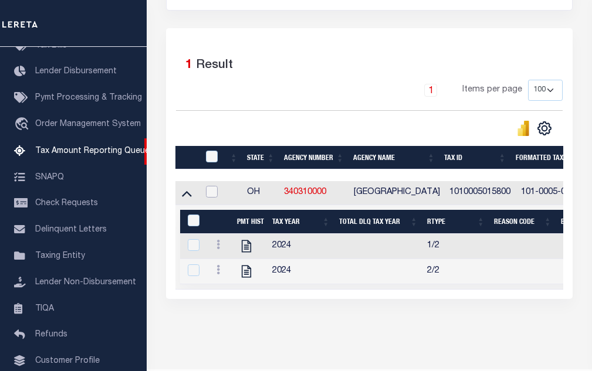
click at [215, 194] on input "checkbox" at bounding box center [212, 192] width 12 height 12
checkbox input "true"
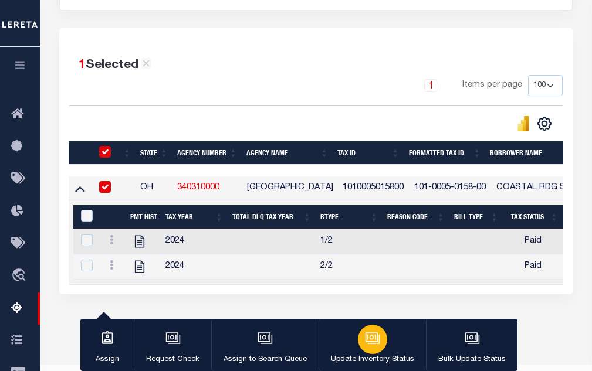
click at [370, 344] on icon "button" at bounding box center [374, 339] width 12 height 9
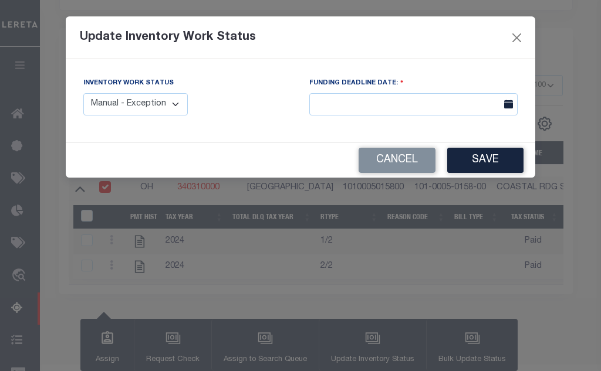
click at [121, 93] on div "Inventory Work Status Manual - Exception Pended - Awaiting Search Late Add Exce…" at bounding box center [135, 96] width 104 height 39
click at [158, 102] on select "Manual - Exception Pended - Awaiting Search Late Add Exception Completed" at bounding box center [135, 104] width 104 height 23
select select "4"
click at [83, 93] on select "Manual - Exception Pended - Awaiting Search Late Add Exception Completed" at bounding box center [135, 104] width 104 height 23
click at [486, 164] on button "Save" at bounding box center [485, 160] width 76 height 25
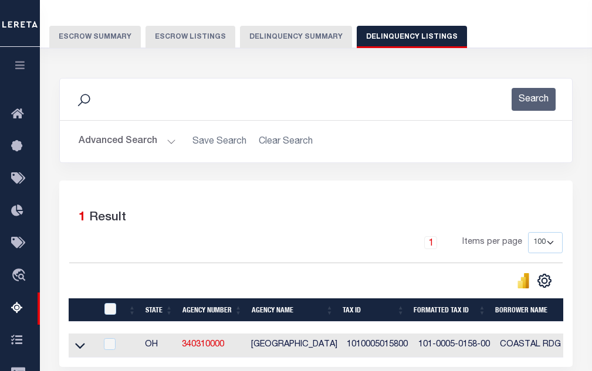
scroll to position [59, 0]
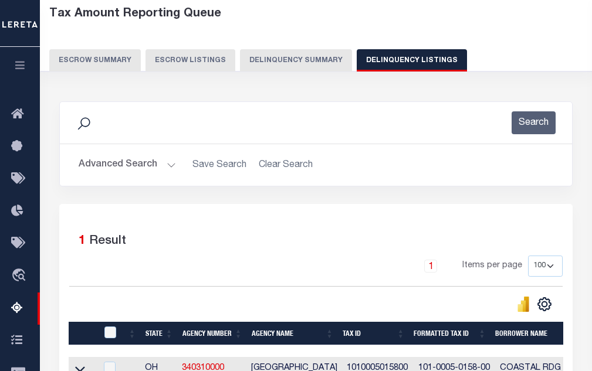
click at [133, 164] on button "Advanced Search" at bounding box center [127, 165] width 97 height 23
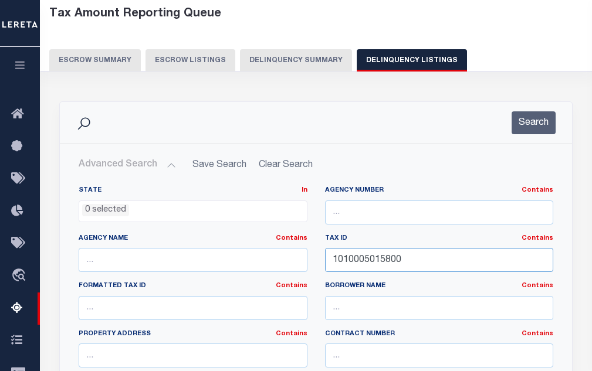
click at [360, 262] on input "1010005015800" at bounding box center [439, 260] width 229 height 24
paste input "9"
type input "1010005015900"
click at [529, 123] on button "Search" at bounding box center [534, 122] width 44 height 23
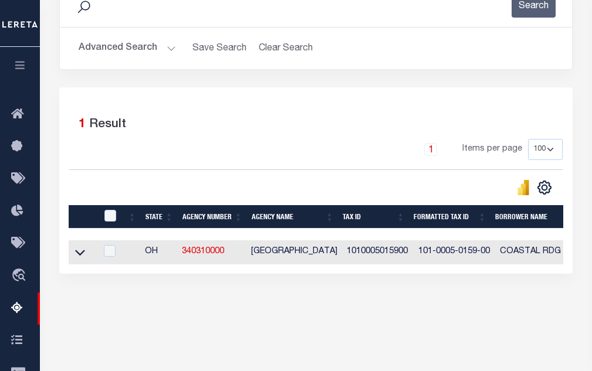
scroll to position [176, 0]
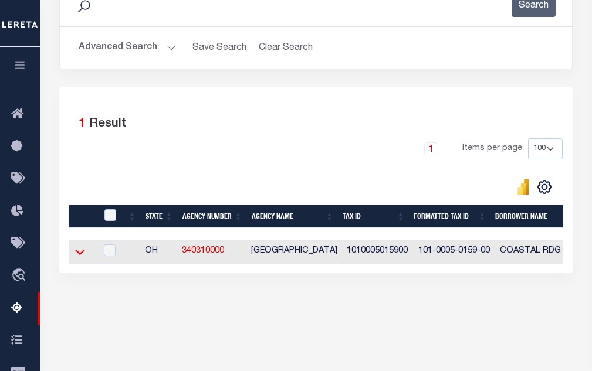
click at [84, 253] on icon at bounding box center [80, 253] width 10 height 6
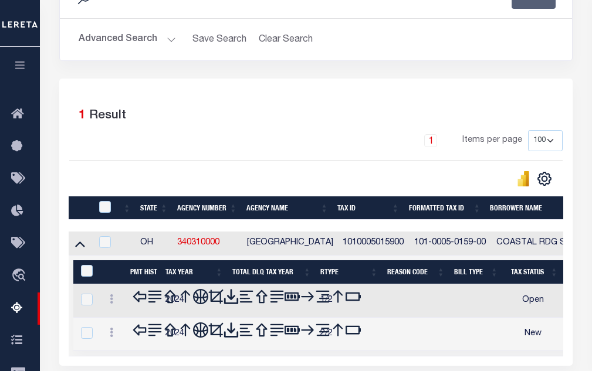
scroll to position [279, 0]
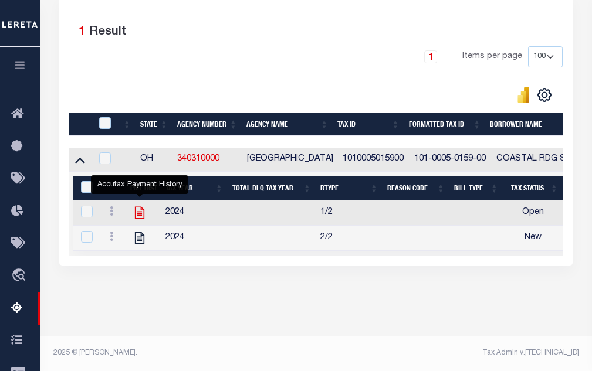
click at [140, 206] on icon "" at bounding box center [139, 212] width 15 height 15
checkbox input "true"
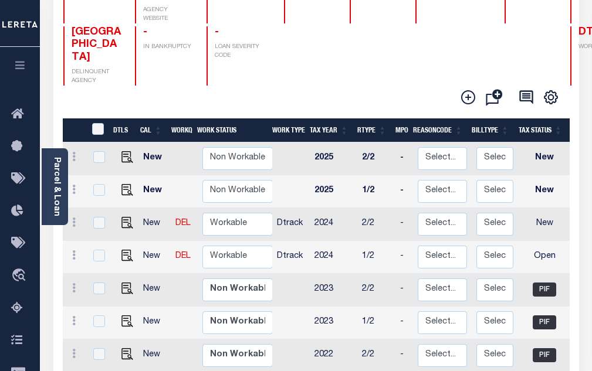
scroll to position [176, 0]
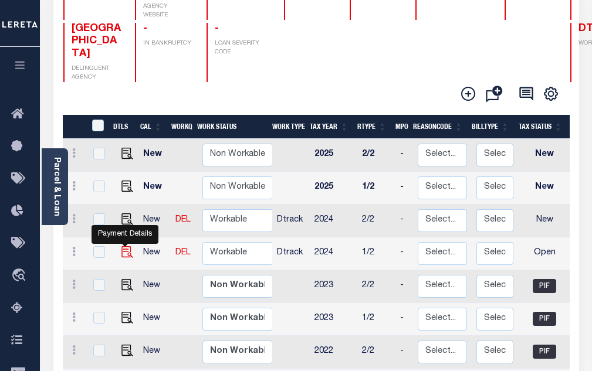
click at [124, 246] on img "" at bounding box center [127, 252] width 12 height 12
checkbox input "true"
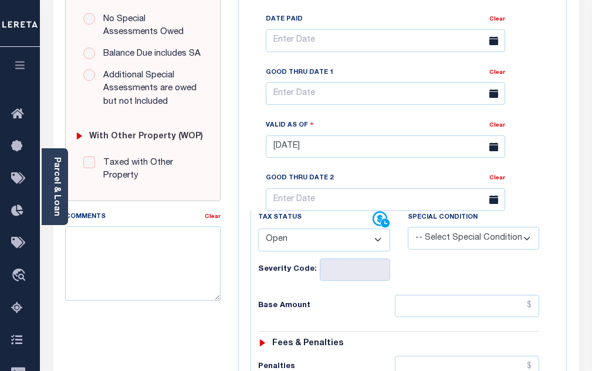
scroll to position [411, 0]
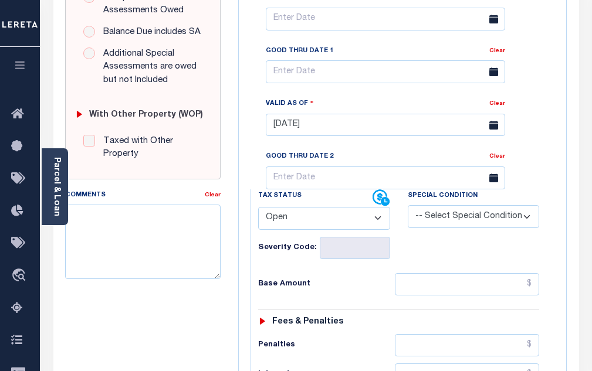
click at [312, 227] on select "- Select Status Code - Open Due/Unpaid Paid Incomplete No Tax Due Internal Refu…" at bounding box center [324, 218] width 132 height 23
select select "PYD"
click at [258, 212] on select "- Select Status Code - Open Due/Unpaid Paid Incomplete No Tax Due Internal Refu…" at bounding box center [324, 218] width 132 height 23
type input "[DATE]"
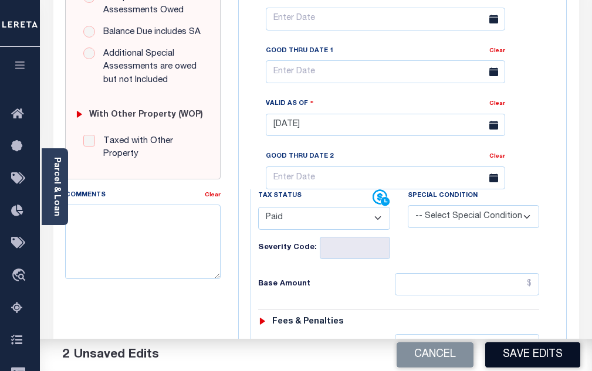
click at [516, 359] on button "Save Edits" at bounding box center [532, 355] width 95 height 25
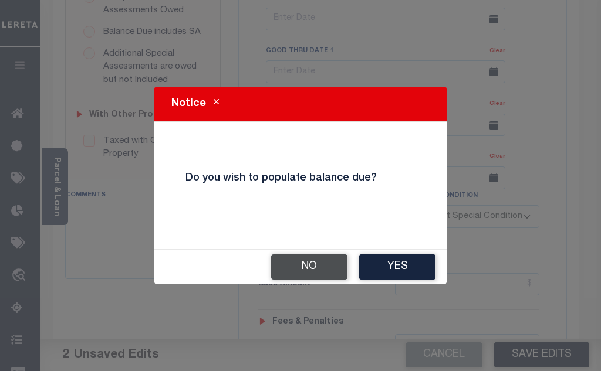
click at [307, 272] on button "No" at bounding box center [309, 267] width 76 height 25
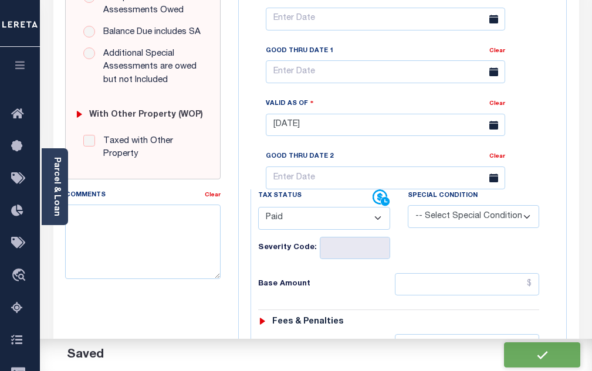
checkbox input "false"
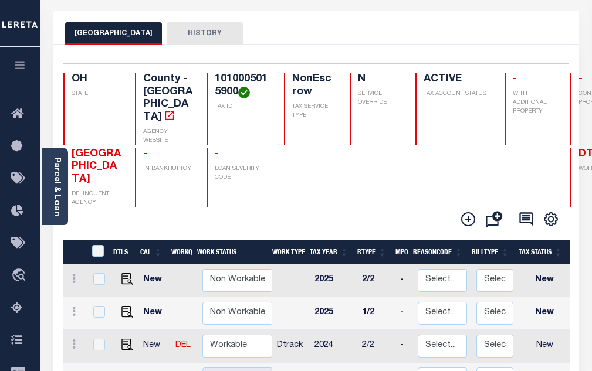
scroll to position [117, 0]
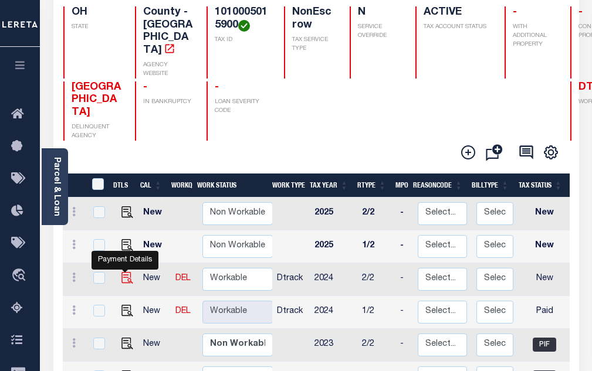
click at [126, 272] on img "" at bounding box center [127, 278] width 12 height 12
checkbox input "true"
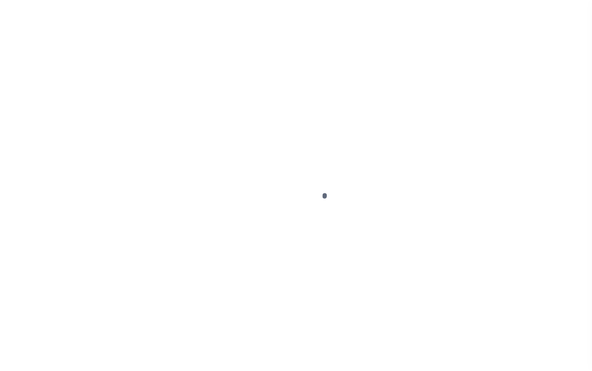
select select "NW2"
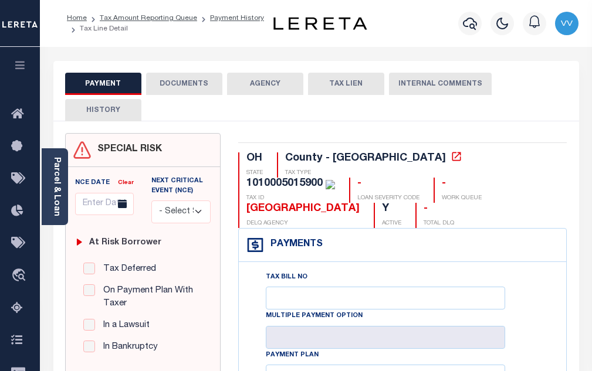
click at [177, 89] on button "DOCUMENTS" at bounding box center [184, 84] width 76 height 22
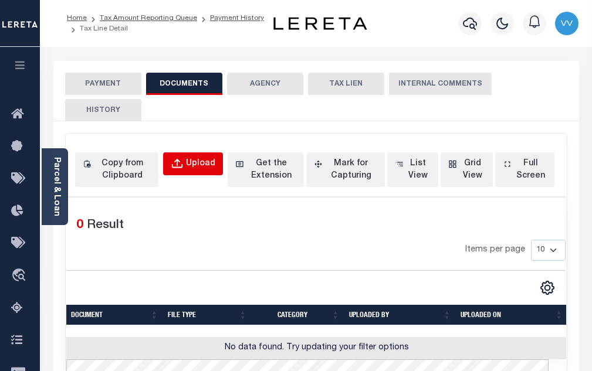
click at [195, 159] on div "Upload" at bounding box center [200, 164] width 29 height 13
select select "POP"
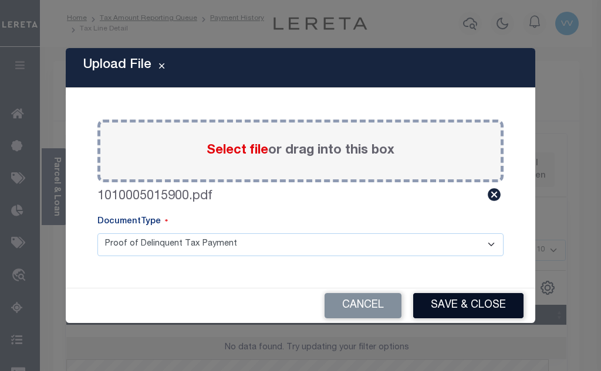
click at [442, 313] on button "Save & Close" at bounding box center [468, 305] width 110 height 25
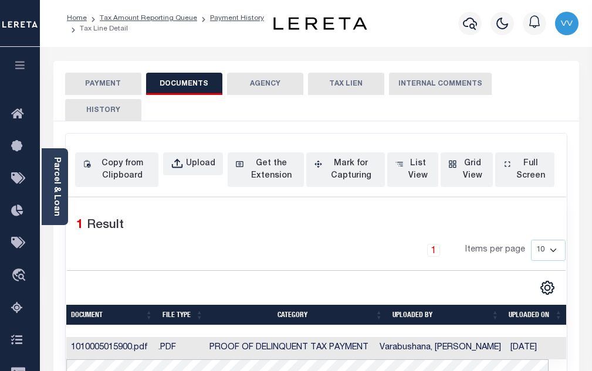
click at [93, 77] on button "PAYMENT" at bounding box center [103, 84] width 76 height 22
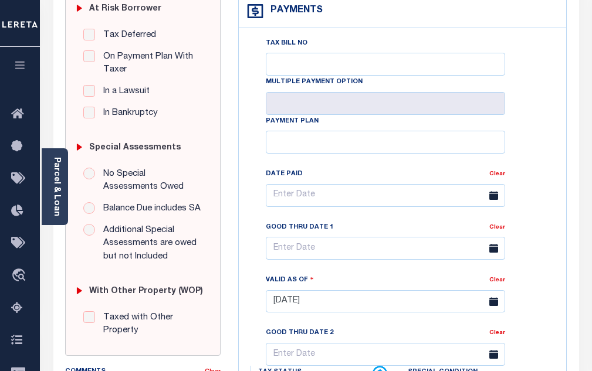
scroll to position [293, 0]
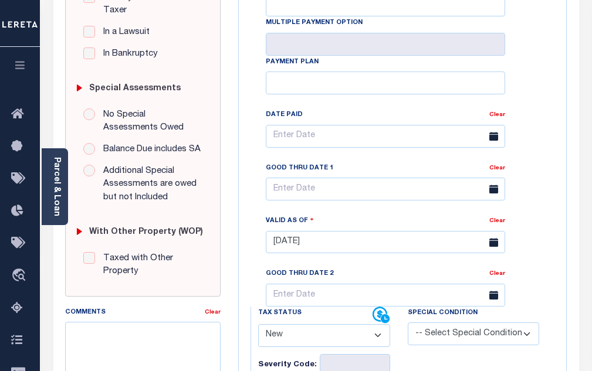
click at [293, 342] on select "- Select Status Code - Open Due/Unpaid Paid Incomplete No Tax Due Internal Refu…" at bounding box center [324, 335] width 132 height 23
select select "PYD"
click at [258, 329] on select "- Select Status Code - Open Due/Unpaid Paid Incomplete No Tax Due Internal Refu…" at bounding box center [324, 335] width 132 height 23
type input "[DATE]"
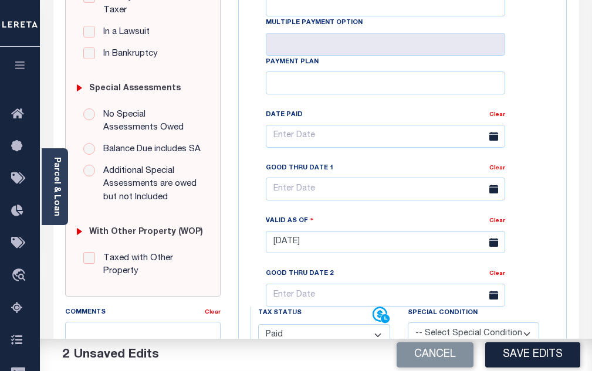
scroll to position [411, 0]
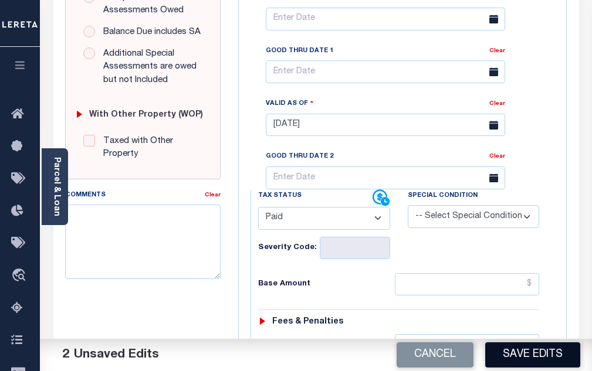
click at [536, 359] on button "Save Edits" at bounding box center [532, 355] width 95 height 25
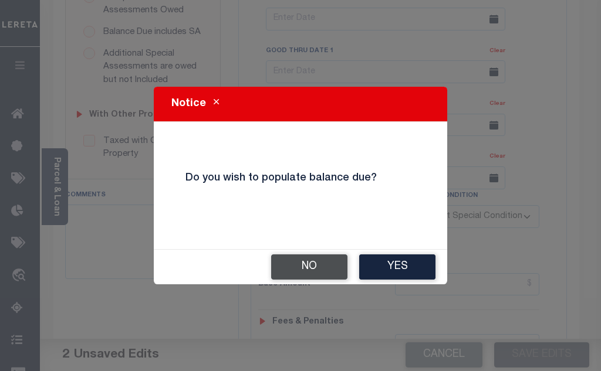
click at [304, 273] on button "No" at bounding box center [309, 267] width 76 height 25
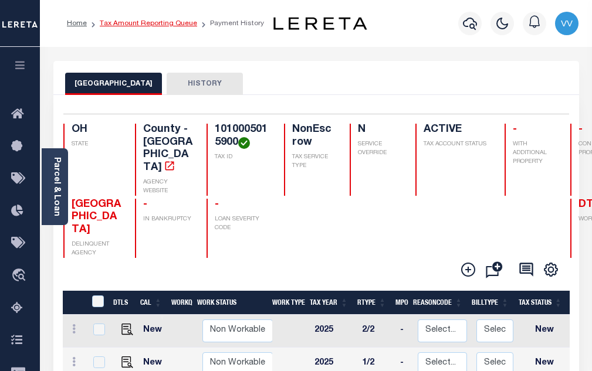
click at [164, 25] on link "Tax Amount Reporting Queue" at bounding box center [148, 23] width 97 height 7
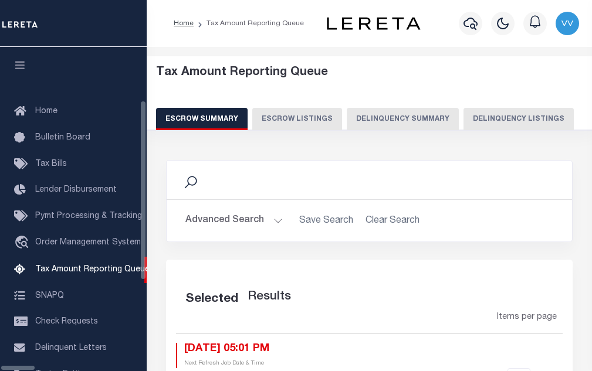
select select "100"
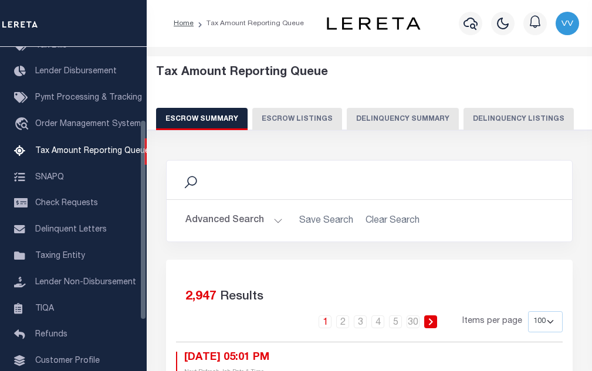
click at [463, 123] on button "Delinquency Listings" at bounding box center [518, 119] width 110 height 22
select select "100"
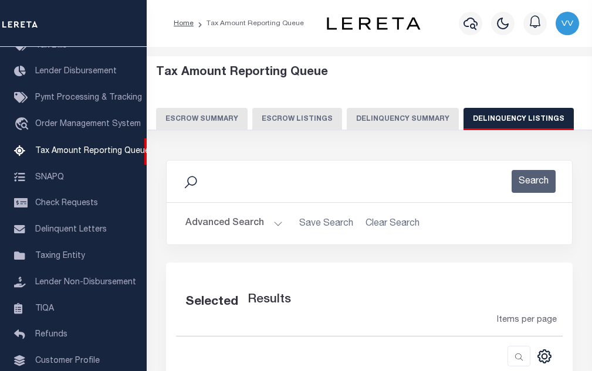
select select "100"
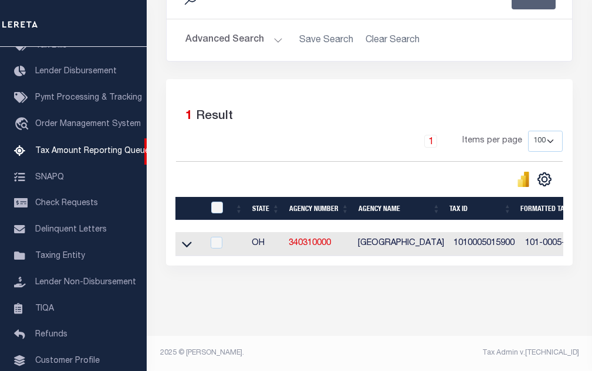
scroll to position [194, 0]
click at [217, 237] on input "checkbox" at bounding box center [217, 243] width 12 height 12
checkbox input "true"
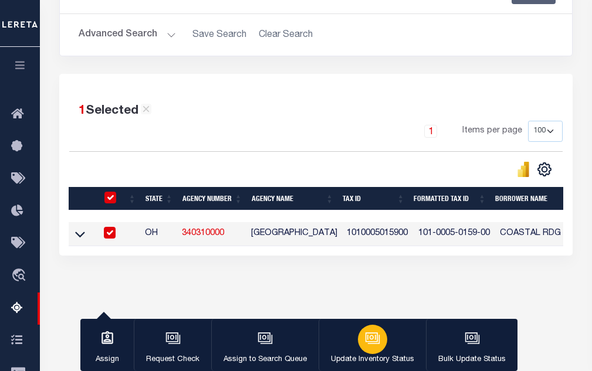
click at [368, 341] on icon "button" at bounding box center [372, 338] width 15 height 15
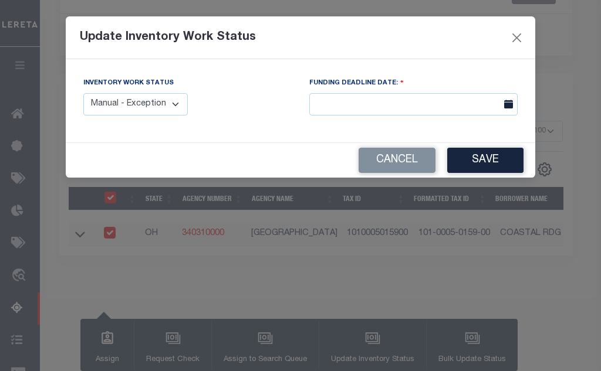
click at [154, 102] on select "Manual - Exception Pended - Awaiting Search Late Add Exception Completed" at bounding box center [135, 104] width 104 height 23
select select "4"
click at [83, 93] on select "Manual - Exception Pended - Awaiting Search Late Add Exception Completed" at bounding box center [135, 104] width 104 height 23
click at [495, 161] on button "Save" at bounding box center [485, 160] width 76 height 25
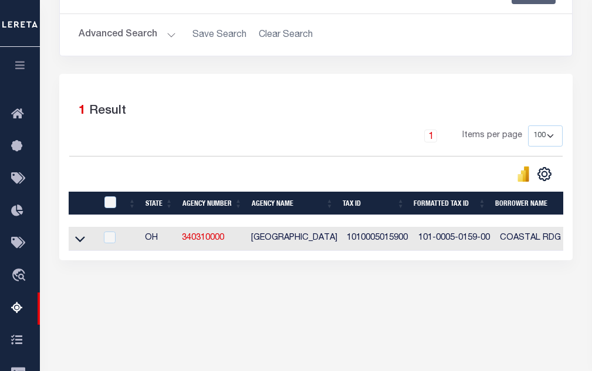
click at [142, 34] on button "Advanced Search" at bounding box center [127, 34] width 97 height 23
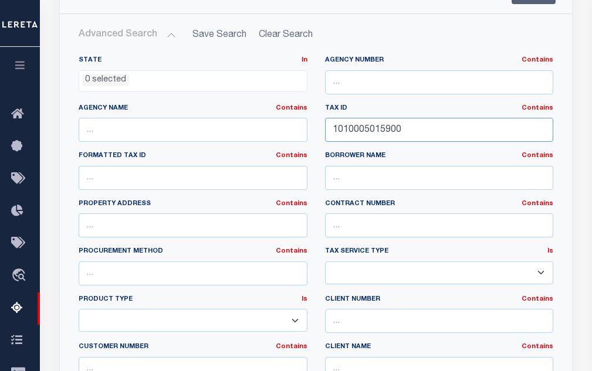
click at [391, 133] on input "1010005015900" at bounding box center [439, 130] width 229 height 24
paste input "60"
type input "1010005016000"
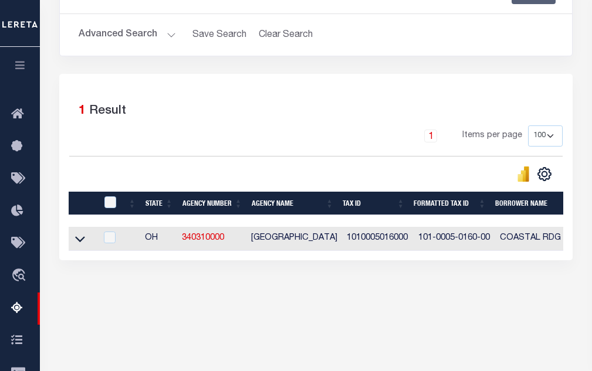
drag, startPoint x: 79, startPoint y: 242, endPoint x: 175, endPoint y: 148, distance: 134.0
click at [79, 242] on icon at bounding box center [80, 239] width 10 height 12
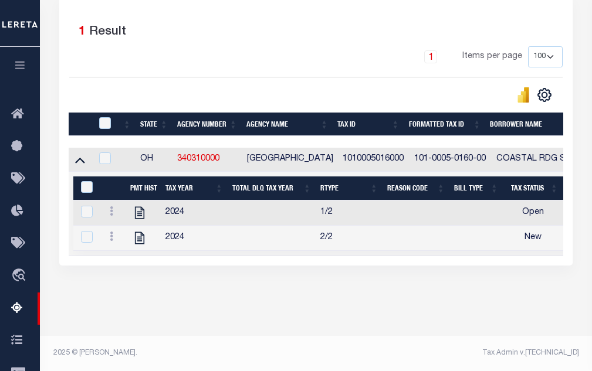
scroll to position [279, 0]
click at [139, 207] on icon "" at bounding box center [139, 213] width 9 height 12
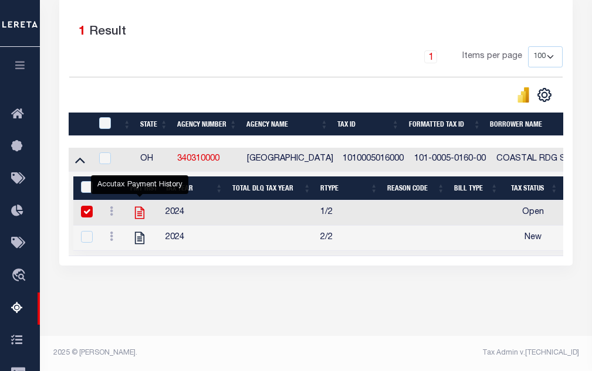
checkbox input "true"
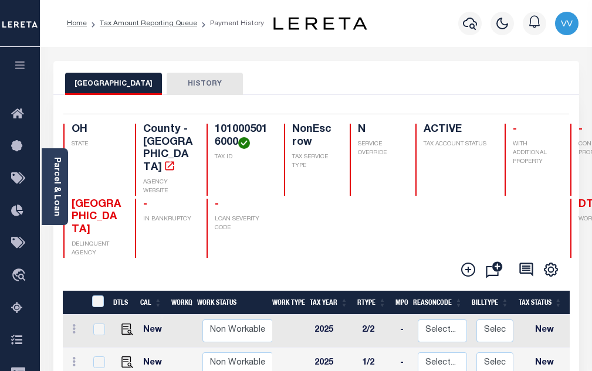
scroll to position [176, 0]
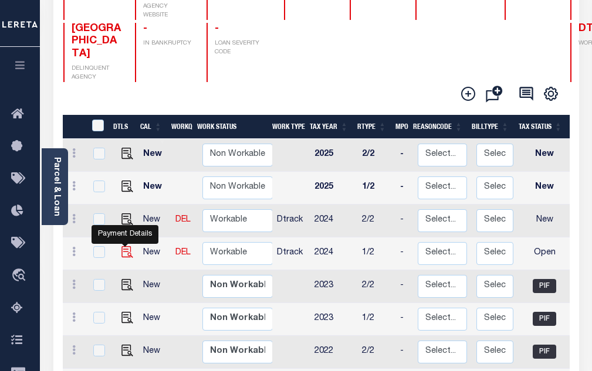
click at [121, 246] on img "" at bounding box center [127, 252] width 12 height 12
checkbox input "true"
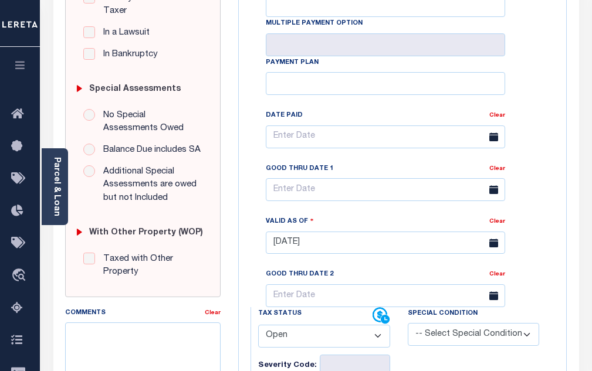
scroll to position [293, 0]
click at [288, 346] on select "- Select Status Code - Open Due/Unpaid Paid Incomplete No Tax Due Internal Refu…" at bounding box center [324, 335] width 132 height 23
select select "PYD"
click at [258, 329] on select "- Select Status Code - Open Due/Unpaid Paid Incomplete No Tax Due Internal Refu…" at bounding box center [324, 335] width 132 height 23
type input "[DATE]"
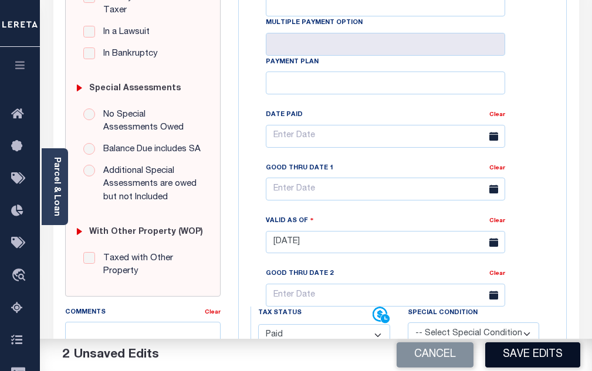
click at [522, 360] on button "Save Edits" at bounding box center [532, 355] width 95 height 25
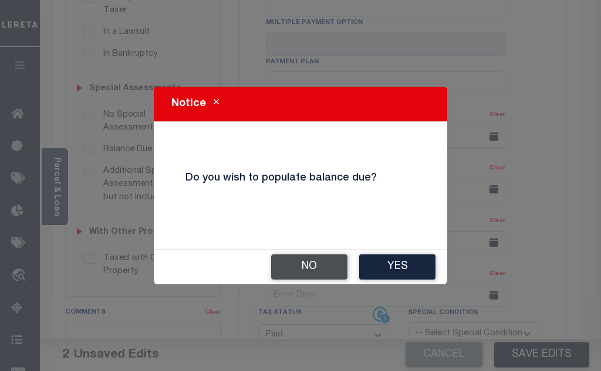
click at [310, 264] on button "No" at bounding box center [309, 267] width 76 height 25
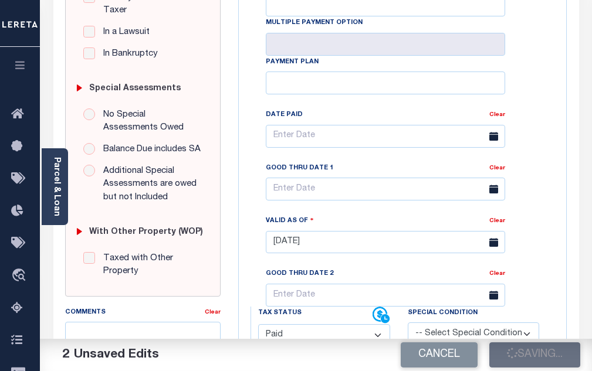
checkbox input "false"
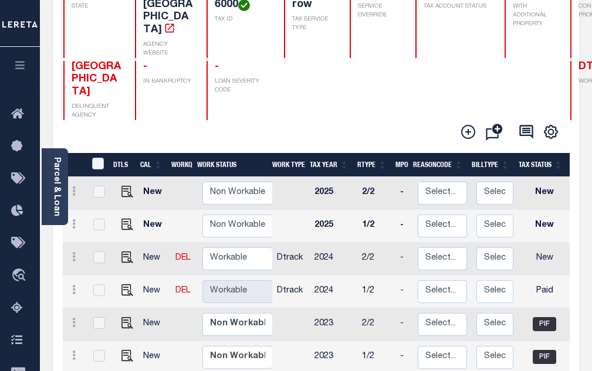
scroll to position [176, 0]
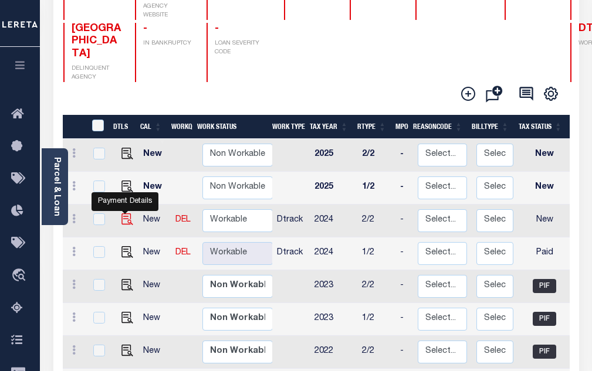
click at [129, 214] on img "" at bounding box center [127, 220] width 12 height 12
checkbox input "true"
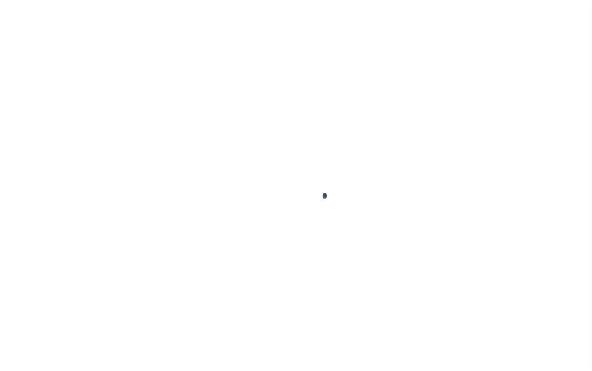
select select "NW2"
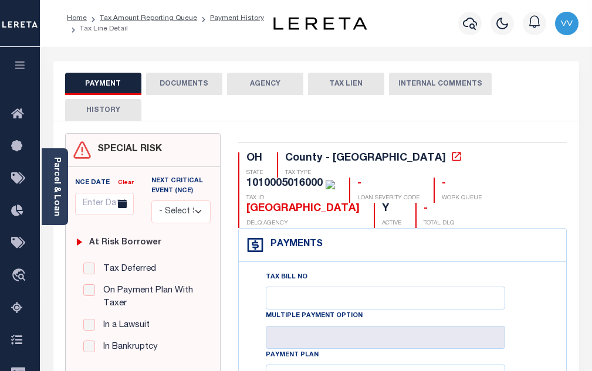
click at [187, 77] on button "DOCUMENTS" at bounding box center [184, 84] width 76 height 22
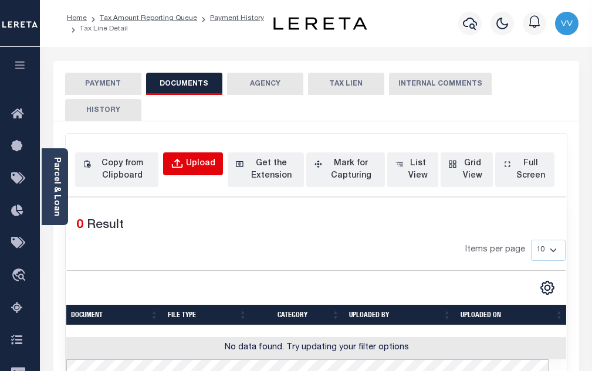
click at [206, 168] on div "Upload" at bounding box center [200, 164] width 29 height 13
select select "POP"
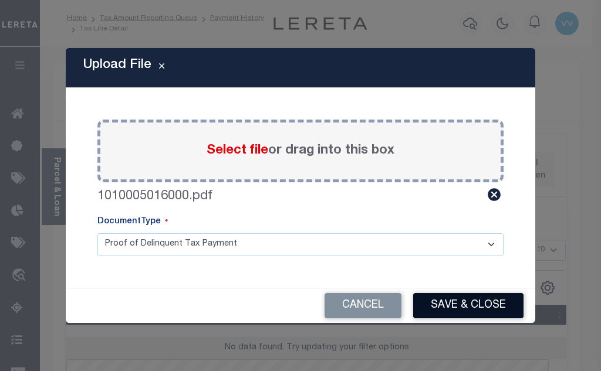
click at [452, 310] on button "Save & Close" at bounding box center [468, 305] width 110 height 25
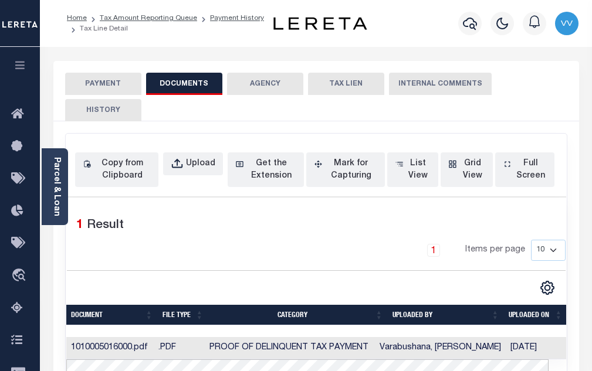
click at [120, 78] on button "PAYMENT" at bounding box center [103, 84] width 76 height 22
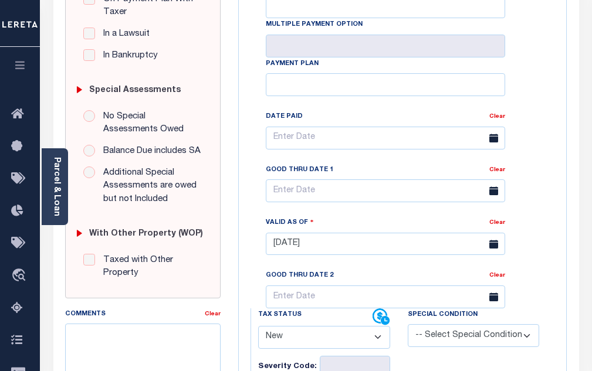
scroll to position [293, 0]
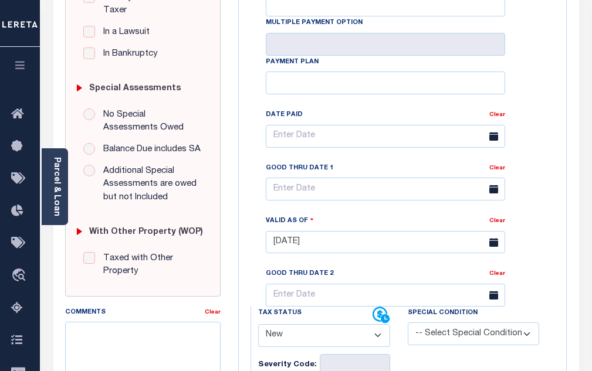
click at [300, 330] on select "- Select Status Code - Open Due/Unpaid Paid Incomplete No Tax Due Internal Refu…" at bounding box center [324, 335] width 132 height 23
select select "PYD"
click at [258, 329] on select "- Select Status Code - Open Due/Unpaid Paid Incomplete No Tax Due Internal Refu…" at bounding box center [324, 335] width 132 height 23
type input "[DATE]"
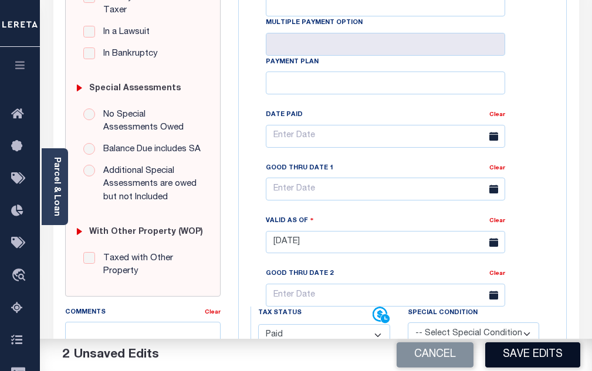
click at [537, 357] on button "Save Edits" at bounding box center [532, 355] width 95 height 25
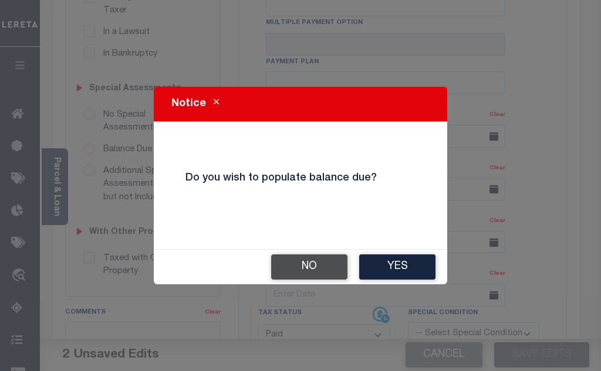
click at [293, 268] on button "No" at bounding box center [309, 267] width 76 height 25
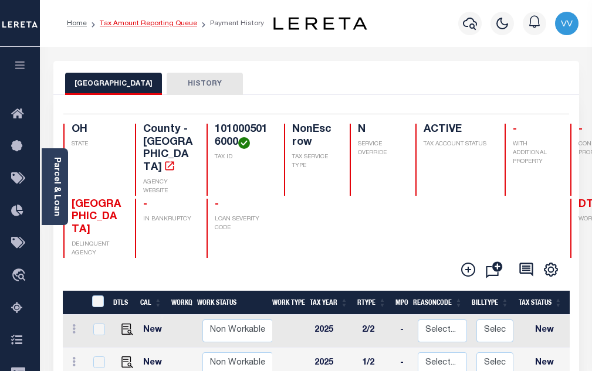
click at [183, 26] on link "Tax Amount Reporting Queue" at bounding box center [148, 23] width 97 height 7
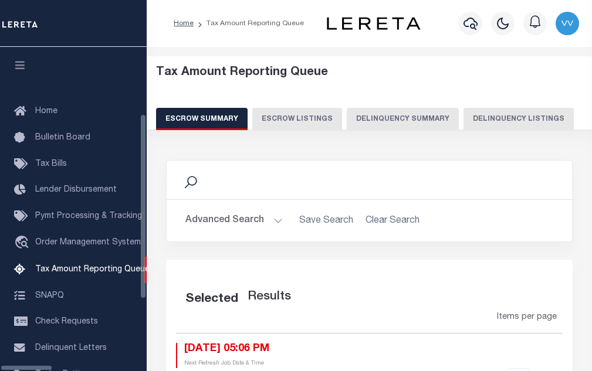
click at [387, 125] on button "Delinquency Summary" at bounding box center [403, 119] width 112 height 22
click at [408, 123] on button "Delinquency Summary" at bounding box center [403, 119] width 112 height 22
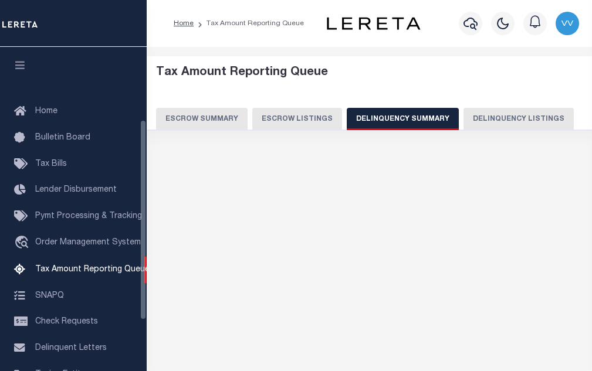
click at [483, 124] on button "Delinquency Listings" at bounding box center [518, 119] width 110 height 22
select select "100"
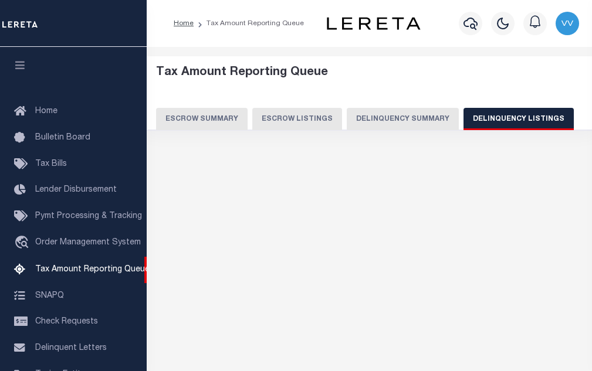
scroll to position [119, 0]
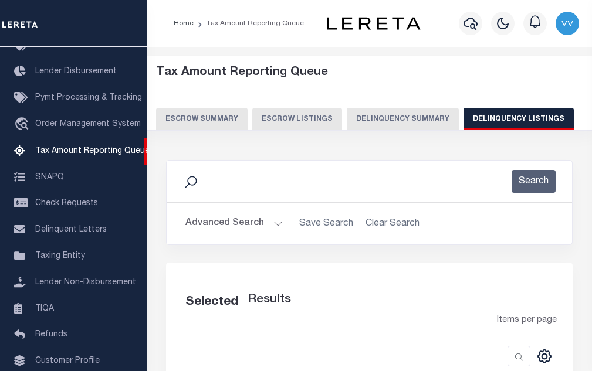
select select "100"
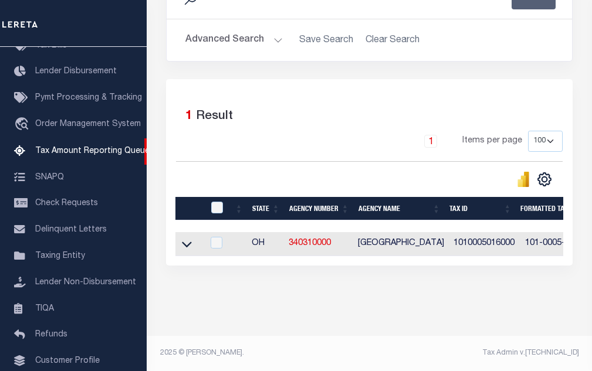
scroll to position [194, 0]
click at [212, 237] on input "checkbox" at bounding box center [217, 243] width 12 height 12
checkbox input "true"
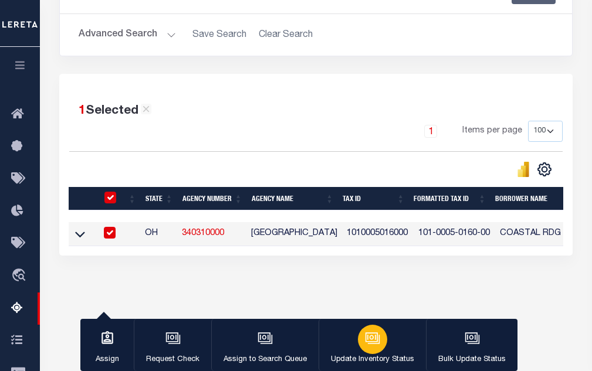
click at [371, 330] on div "button" at bounding box center [372, 339] width 29 height 29
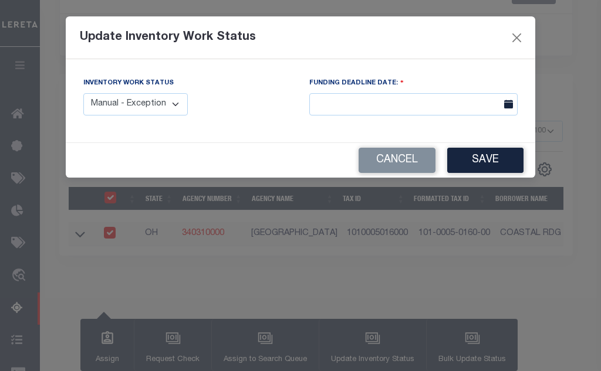
click at [157, 106] on select "Manual - Exception Pended - Awaiting Search Late Add Exception Completed" at bounding box center [135, 104] width 104 height 23
select select "4"
click at [83, 93] on select "Manual - Exception Pended - Awaiting Search Late Add Exception Completed" at bounding box center [135, 104] width 104 height 23
click at [483, 166] on button "Save" at bounding box center [485, 160] width 76 height 25
